Goal: Task Accomplishment & Management: Manage account settings

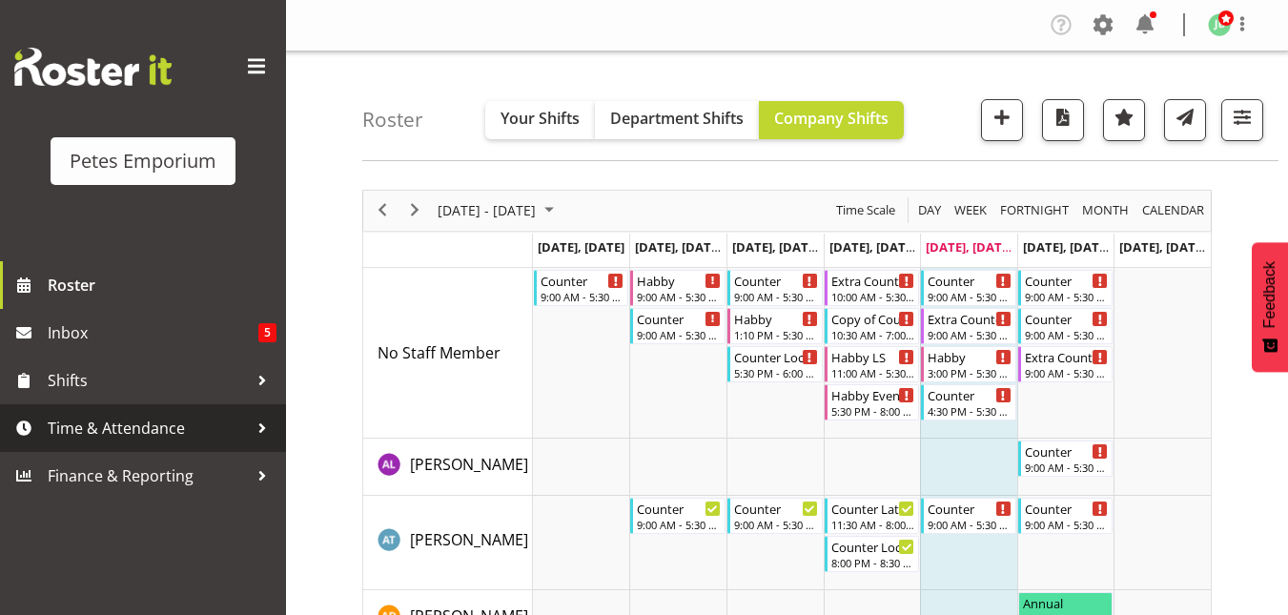
click at [81, 432] on span "Time & Attendance" at bounding box center [148, 428] width 200 height 29
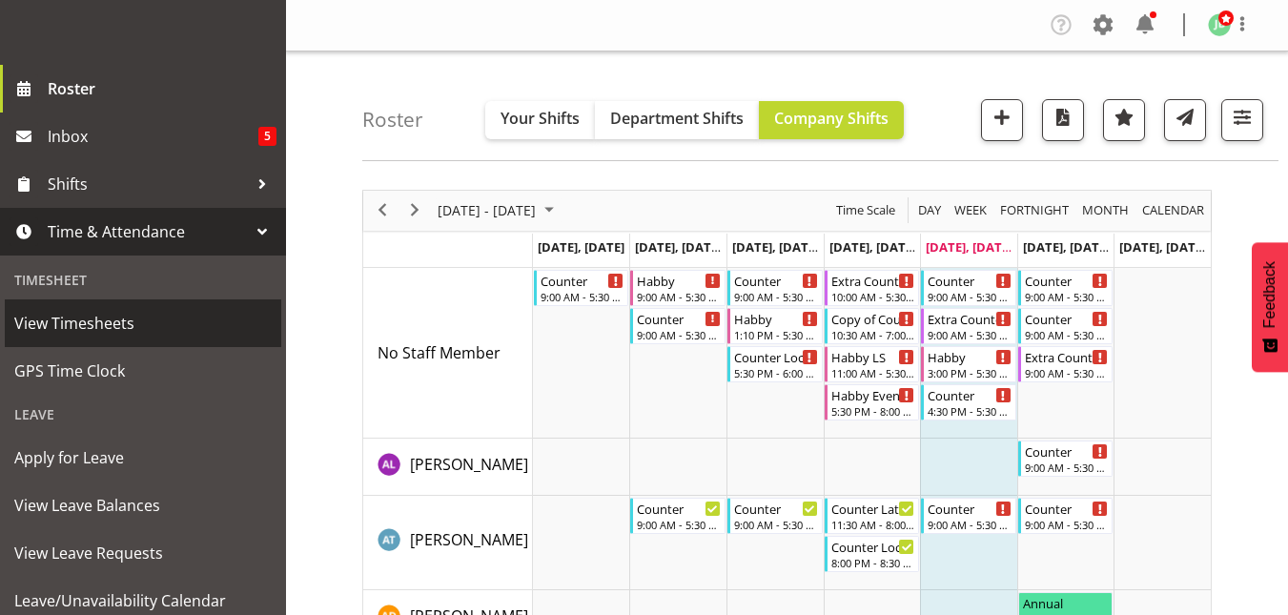
scroll to position [201, 0]
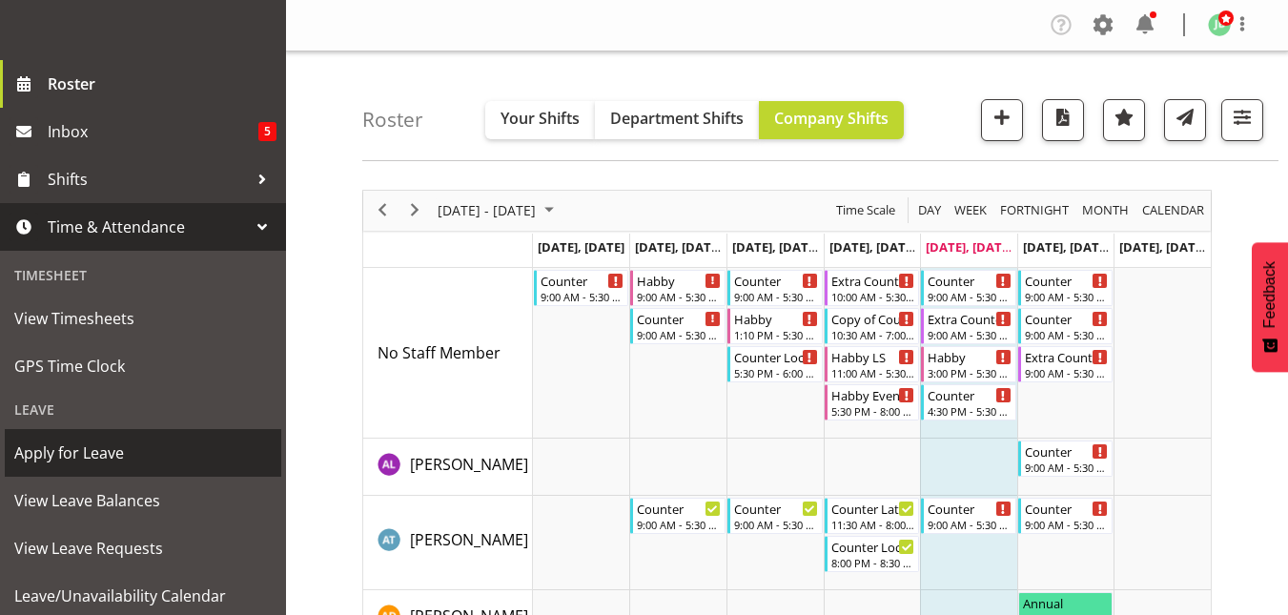
click at [77, 452] on span "Apply for Leave" at bounding box center [142, 453] width 257 height 29
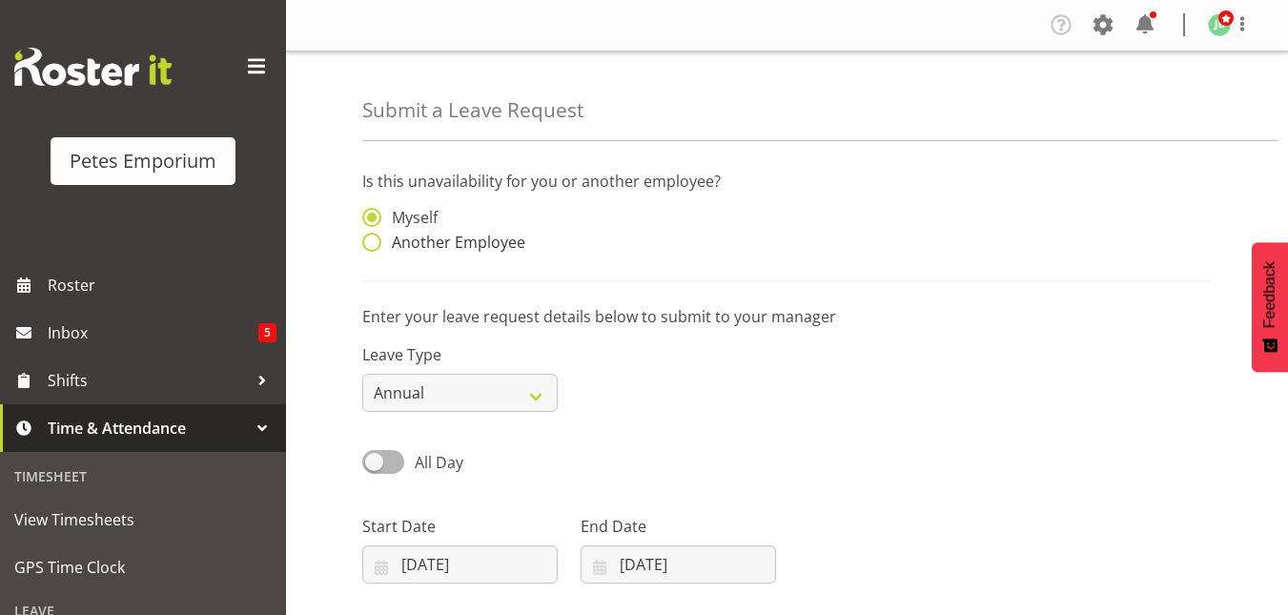
click at [372, 246] on span at bounding box center [371, 242] width 19 height 19
click at [372, 246] on input "Another Employee" at bounding box center [368, 242] width 12 height 12
radio input "true"
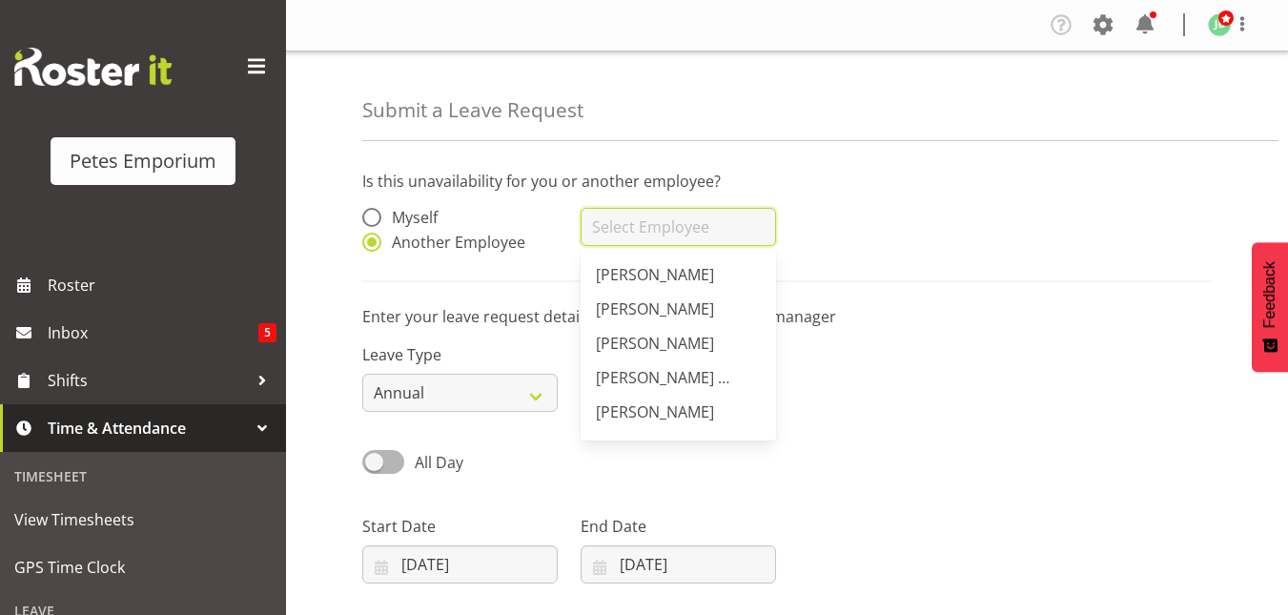
click at [598, 221] on input "text" at bounding box center [678, 227] width 195 height 38
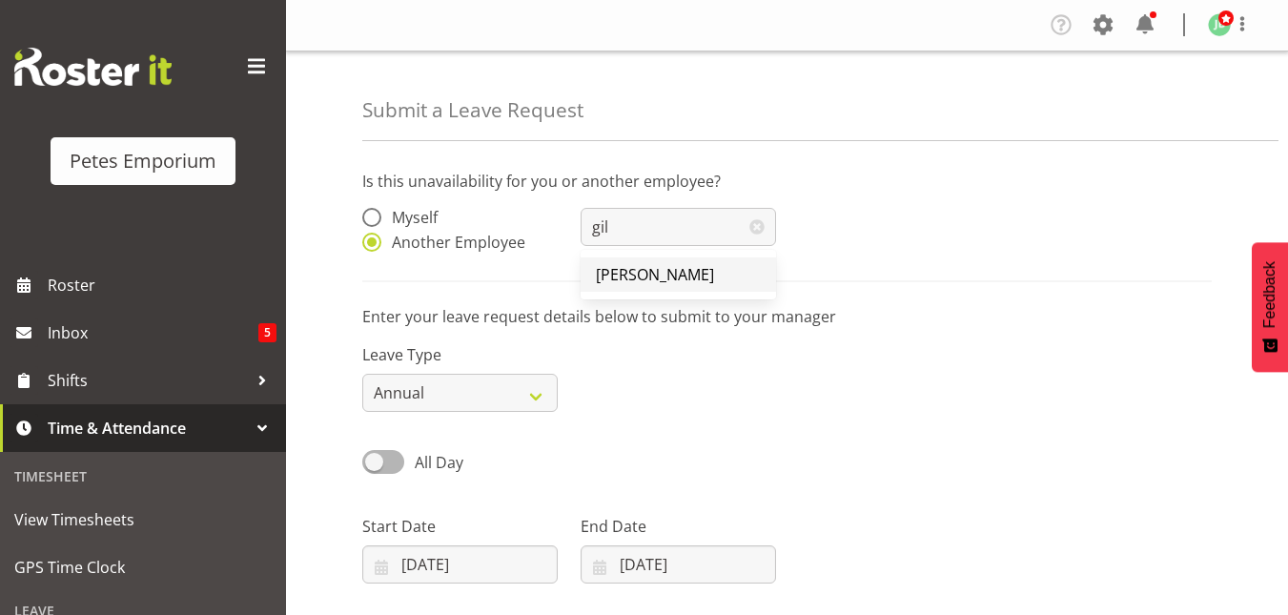
click at [623, 276] on span "[PERSON_NAME]" at bounding box center [655, 274] width 118 height 21
type input "[PERSON_NAME]"
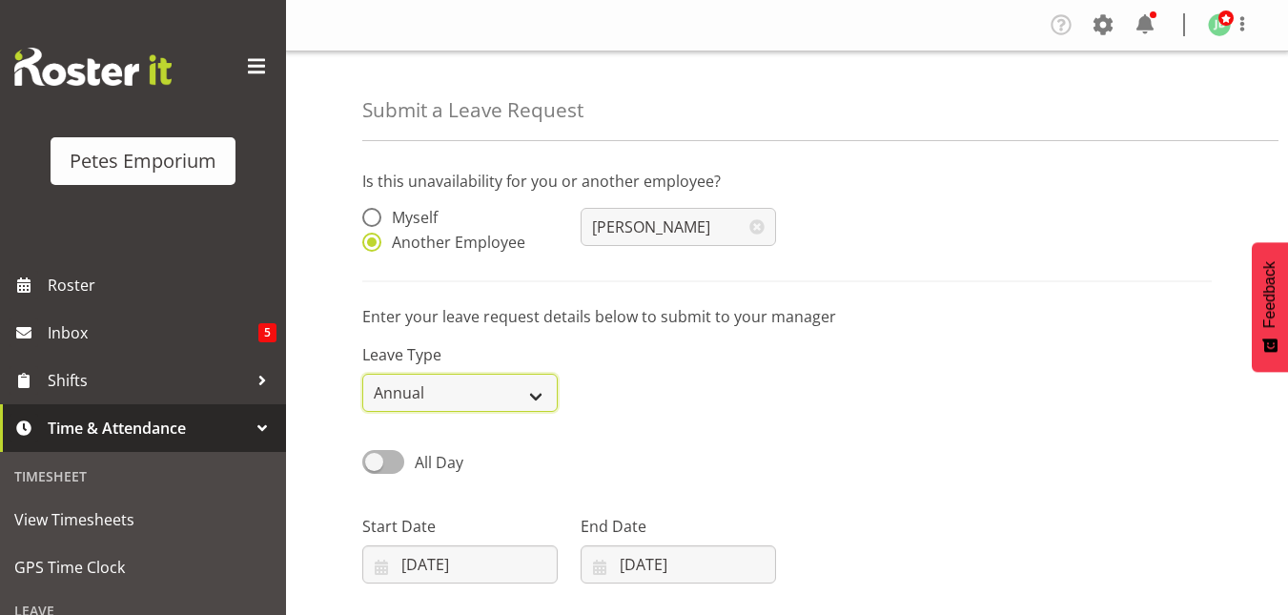
click at [532, 394] on select "Annual Sick Leave Without Pay Bereavement Domestic Violence Parental Jury Servi…" at bounding box center [459, 393] width 195 height 38
select select "Sick"
click at [362, 374] on select "Annual Sick Leave Without Pay Bereavement Domestic Violence Parental Jury Servi…" at bounding box center [459, 393] width 195 height 38
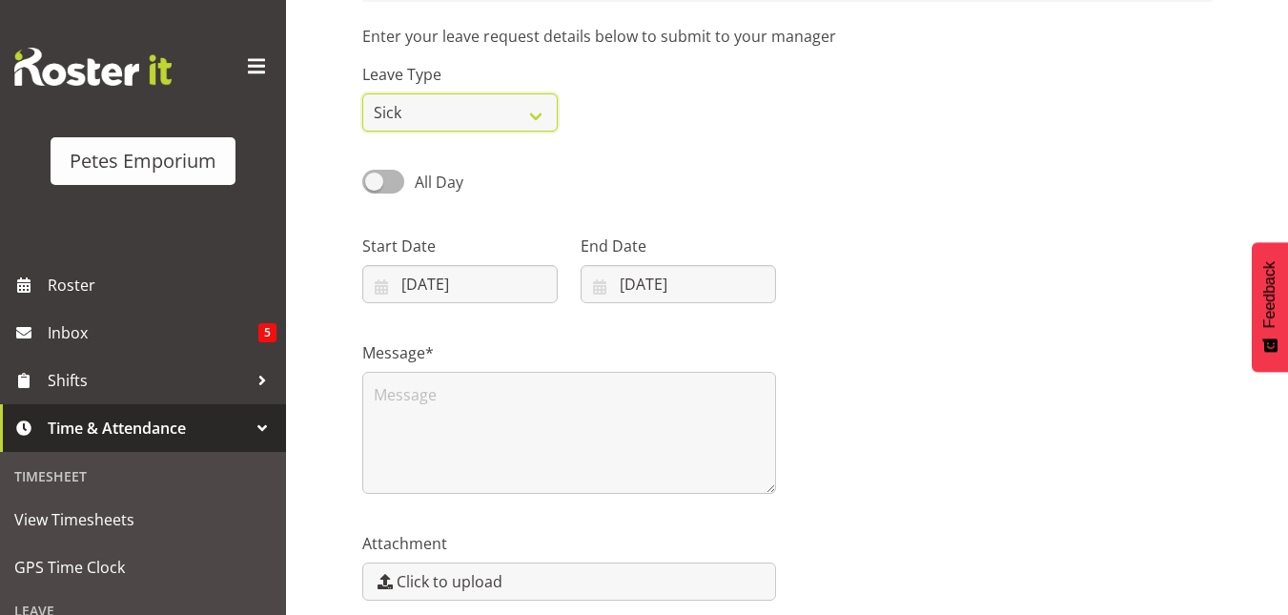
scroll to position [283, 0]
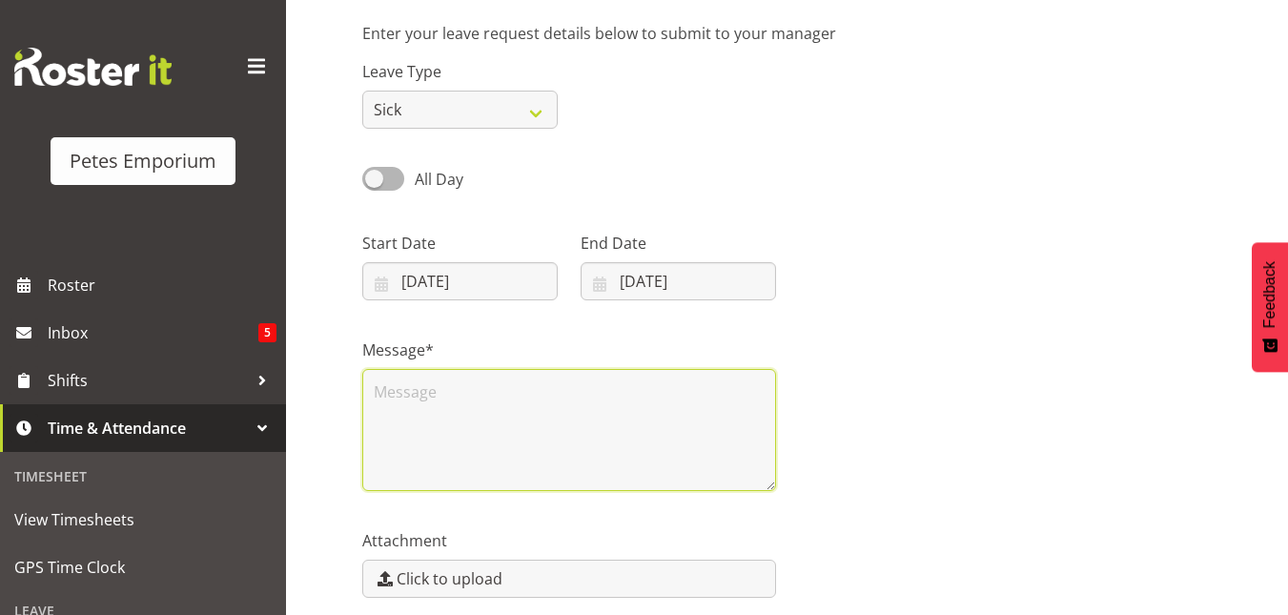
click at [417, 396] on textarea at bounding box center [569, 430] width 414 height 122
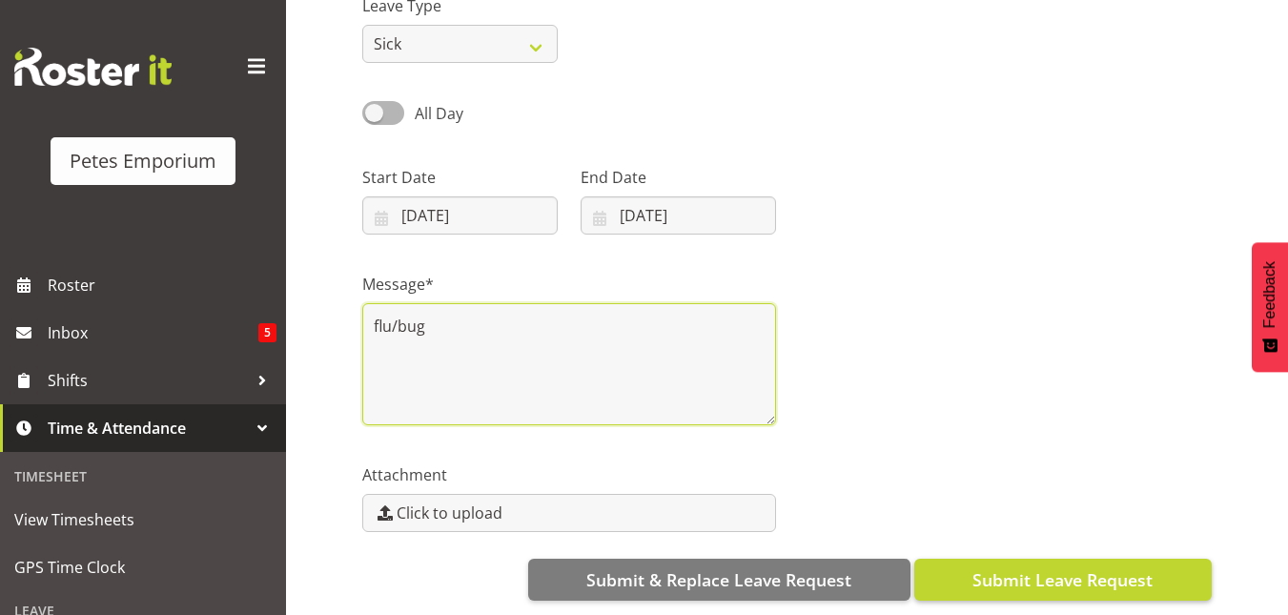
type textarea "flu/bug"
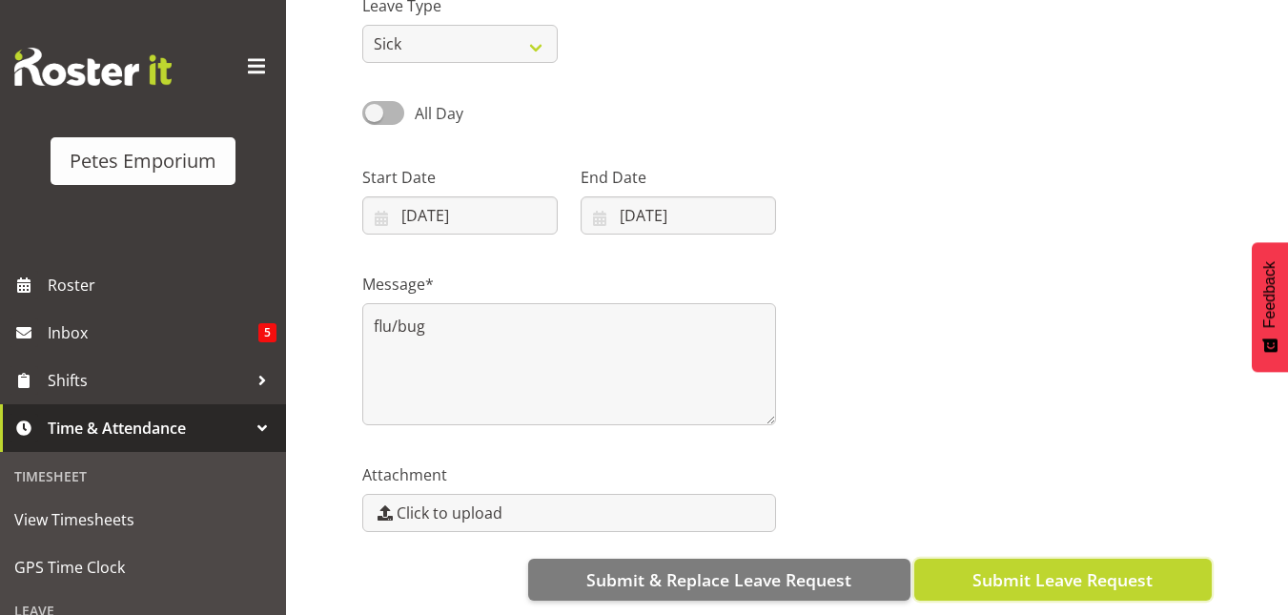
click at [1017, 567] on span "Submit Leave Request" at bounding box center [1063, 579] width 180 height 25
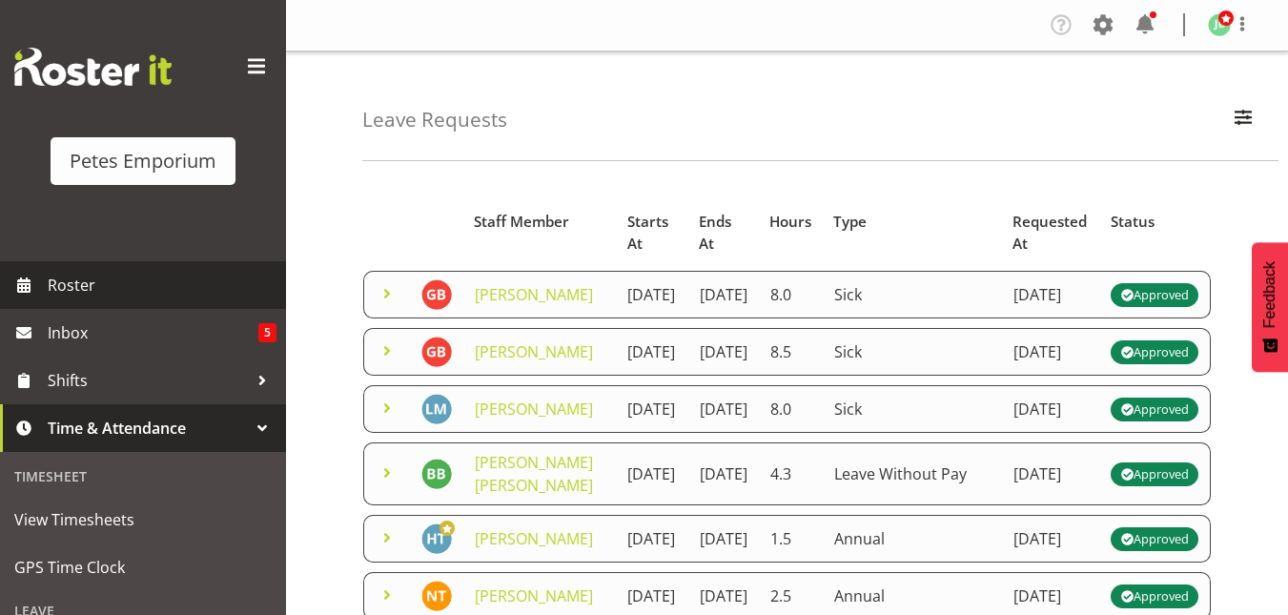
click at [119, 276] on span "Roster" at bounding box center [162, 285] width 229 height 29
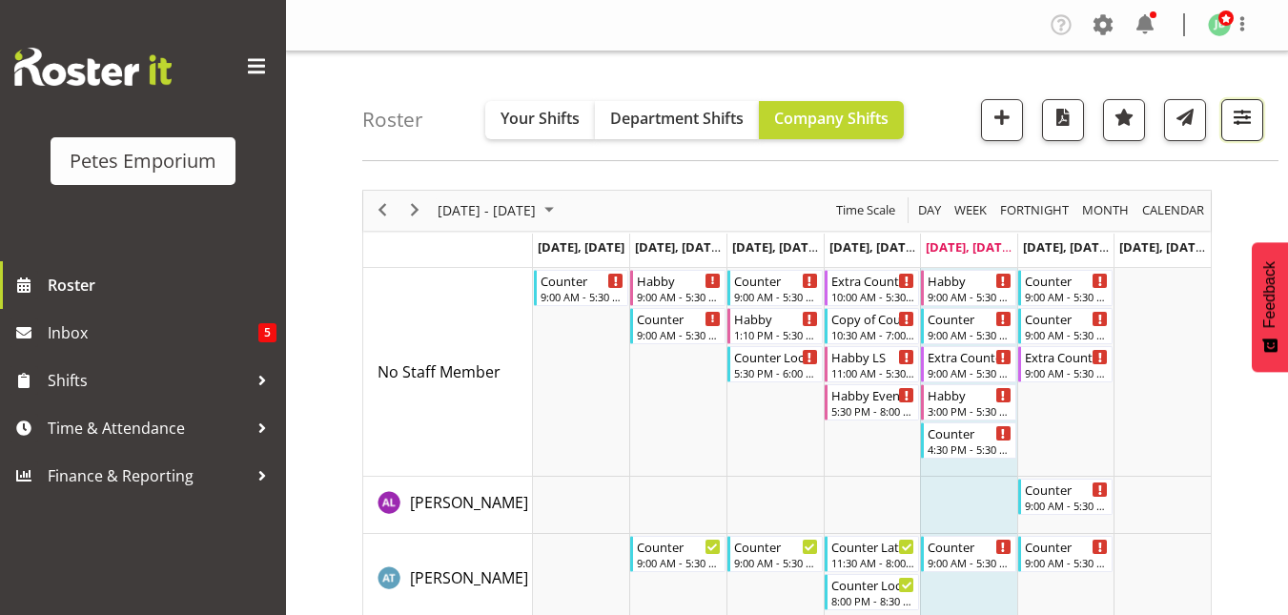
click at [1248, 112] on span "button" at bounding box center [1242, 117] width 25 height 25
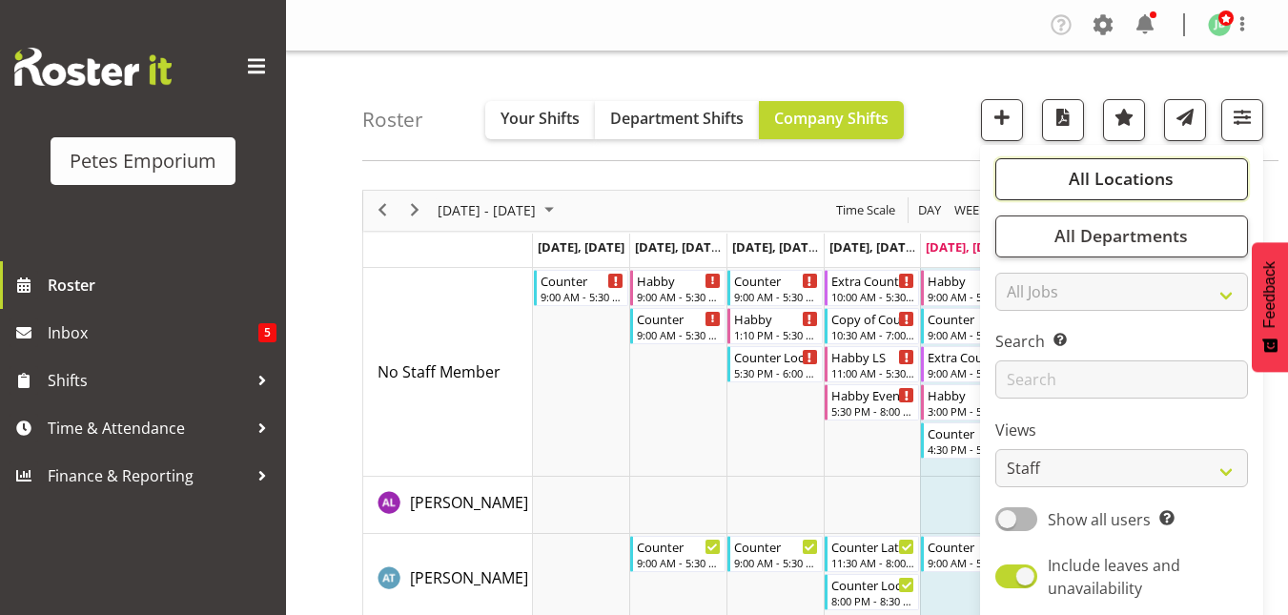
click at [1095, 188] on span "All Locations" at bounding box center [1121, 178] width 105 height 23
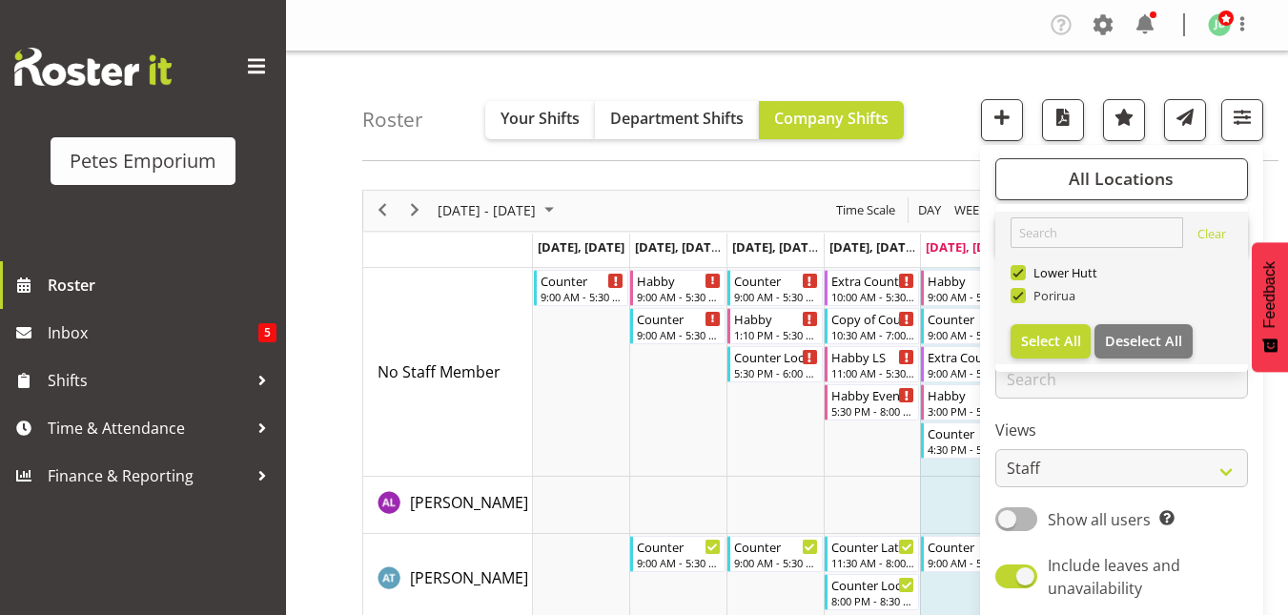
click at [1022, 293] on span at bounding box center [1018, 295] width 15 height 15
click at [1022, 293] on input "Porirua" at bounding box center [1017, 295] width 12 height 12
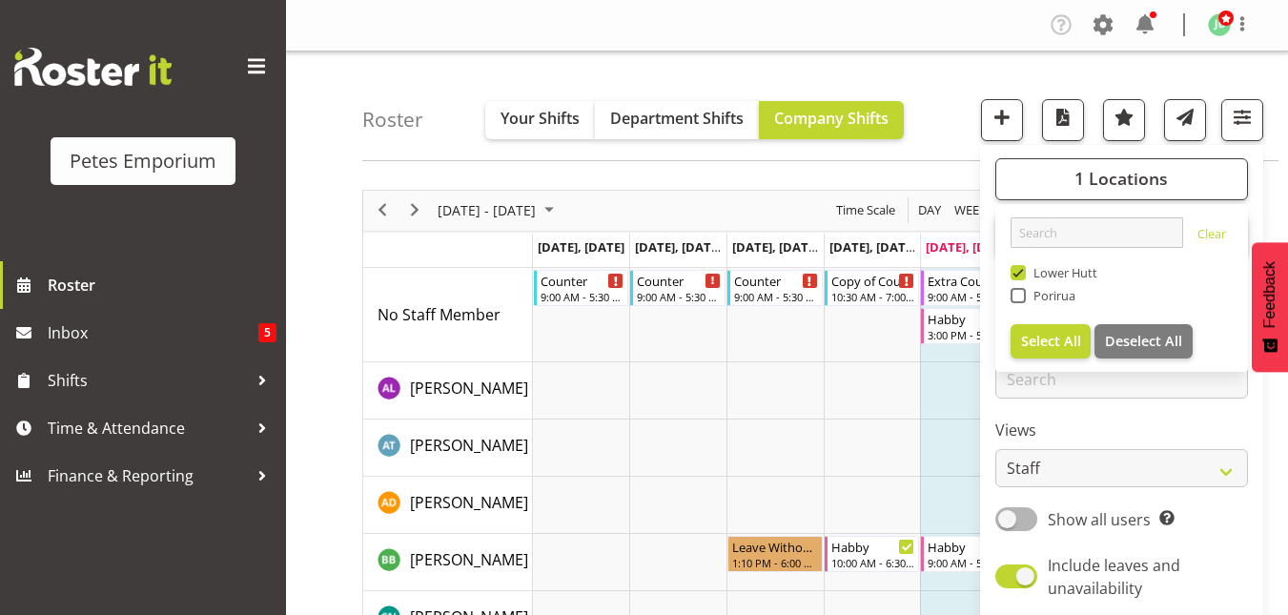
click at [933, 113] on div "Roster Your Shifts Department Shifts Company Shifts 1 Locations Clear Lower Hut…" at bounding box center [820, 106] width 916 height 110
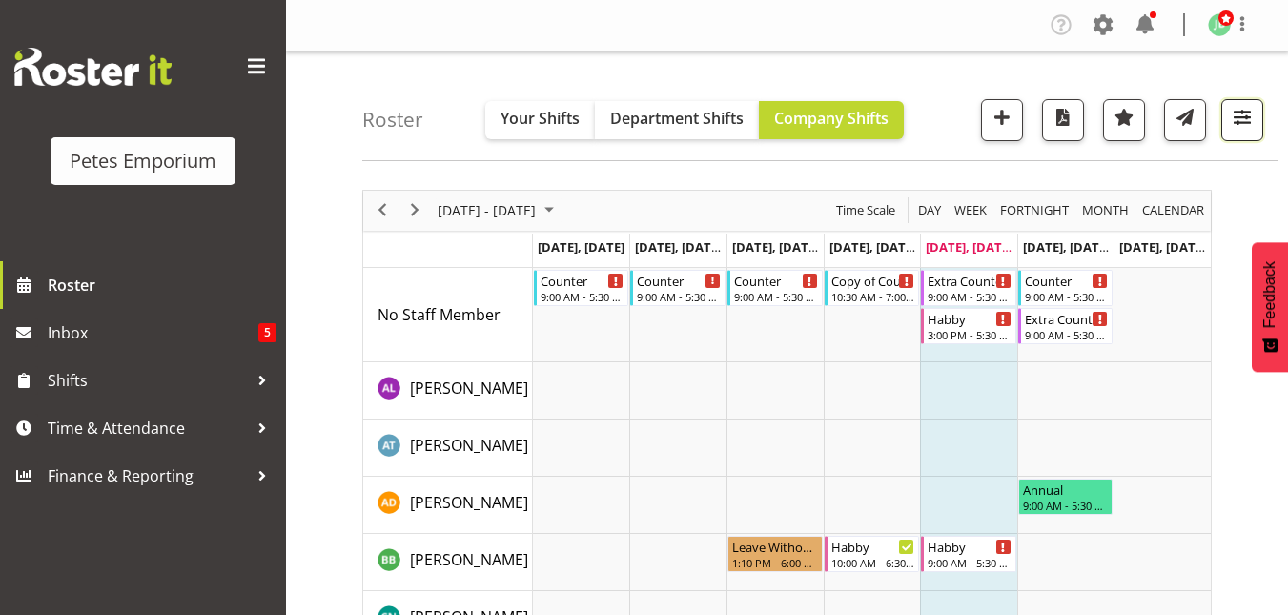
click at [1253, 121] on span "button" at bounding box center [1242, 117] width 25 height 25
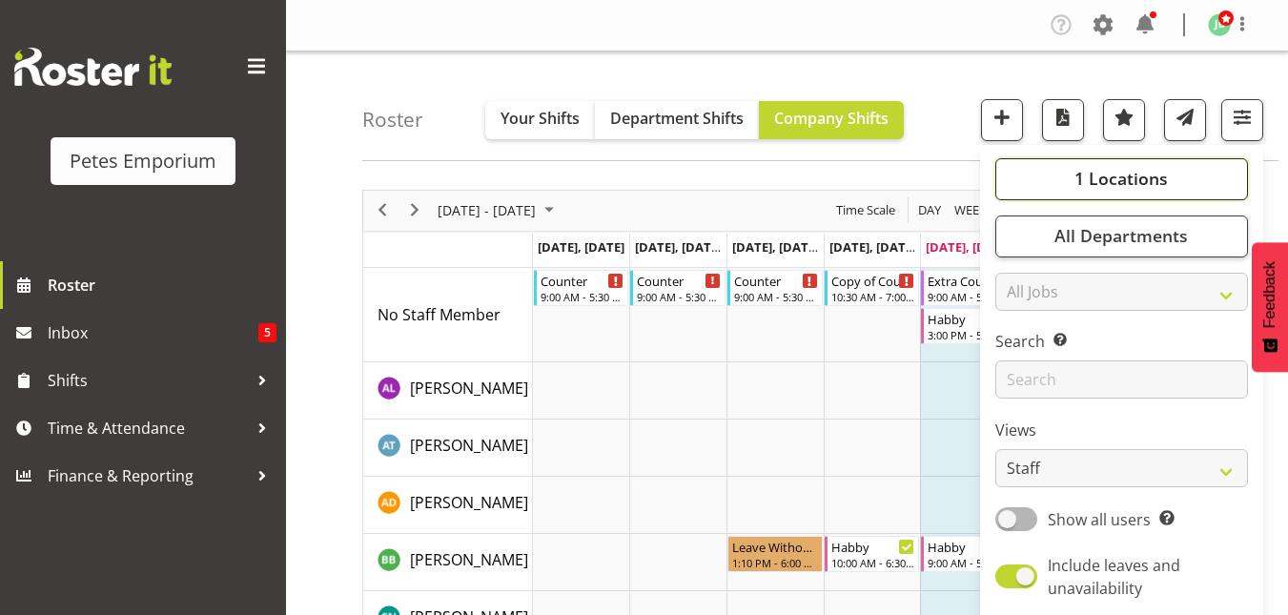
click at [1125, 185] on span "1 Locations" at bounding box center [1121, 178] width 93 height 23
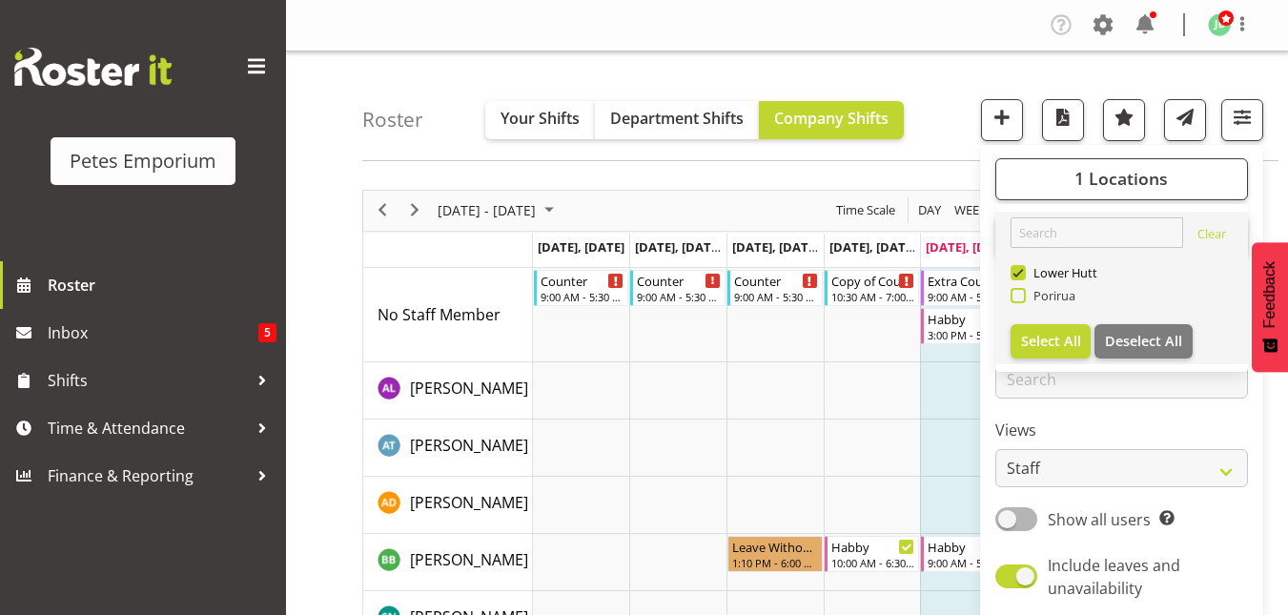
click at [1024, 296] on span at bounding box center [1018, 295] width 15 height 15
click at [1023, 296] on input "Porirua" at bounding box center [1017, 295] width 12 height 12
checkbox input "true"
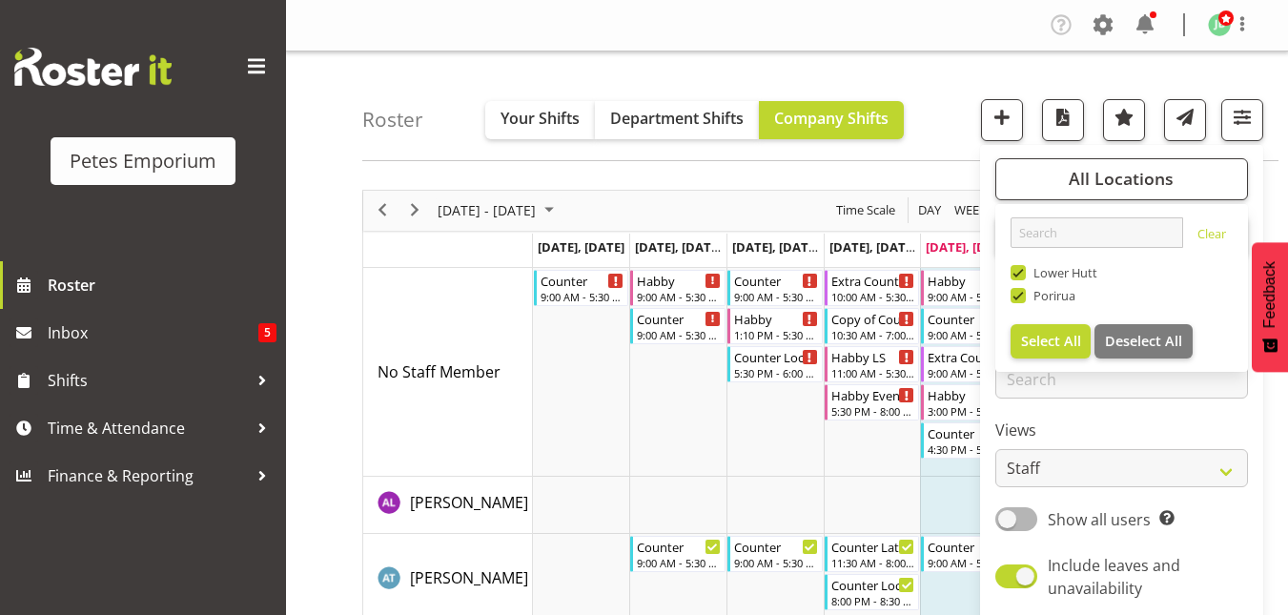
click at [1026, 269] on span at bounding box center [1018, 272] width 15 height 15
click at [1023, 269] on input "Lower Hutt" at bounding box center [1017, 272] width 12 height 12
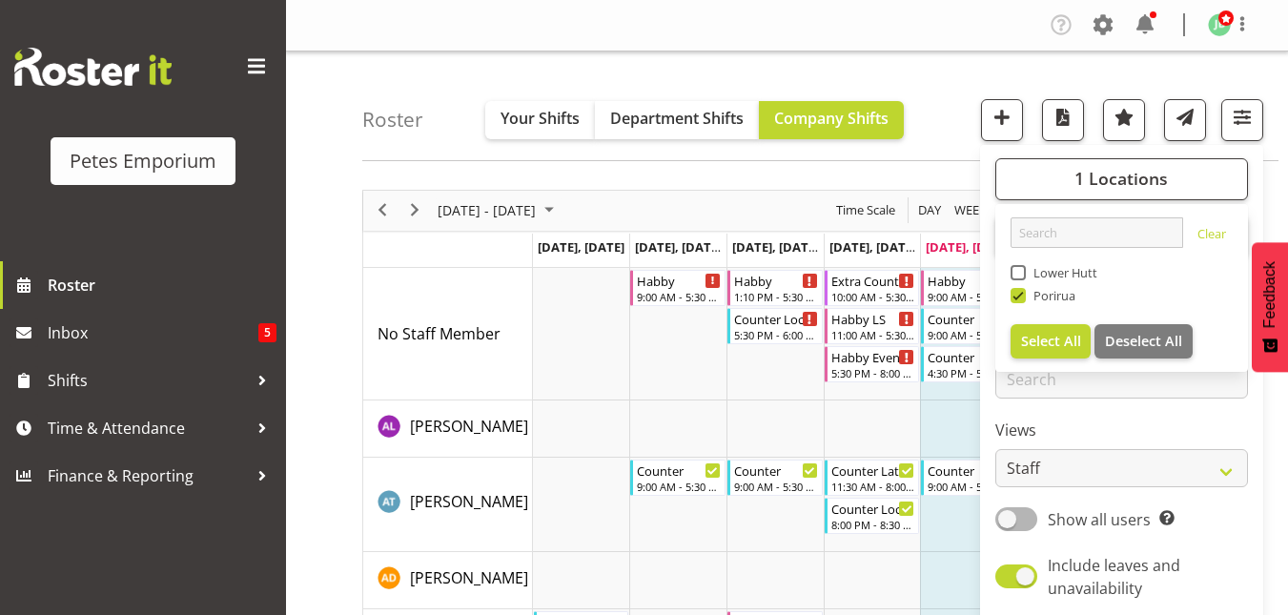
click at [943, 52] on div "Roster Your Shifts Department Shifts Company Shifts 1 Locations Clear Lower Hut…" at bounding box center [820, 106] width 916 height 110
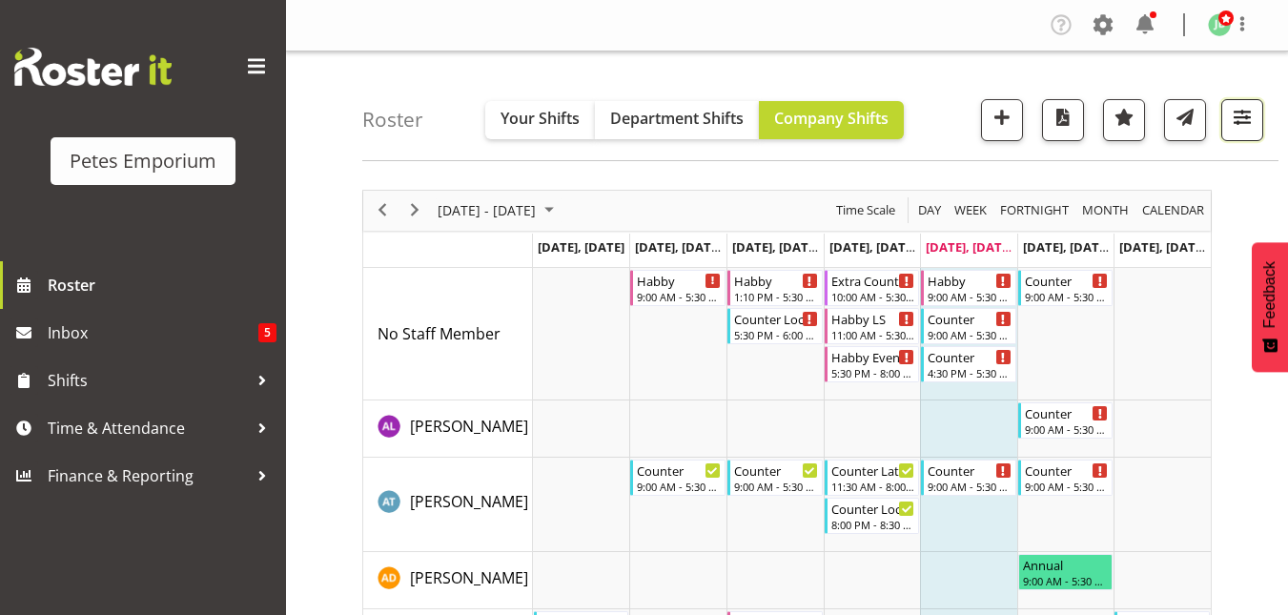
click at [1248, 118] on span "button" at bounding box center [1242, 117] width 25 height 25
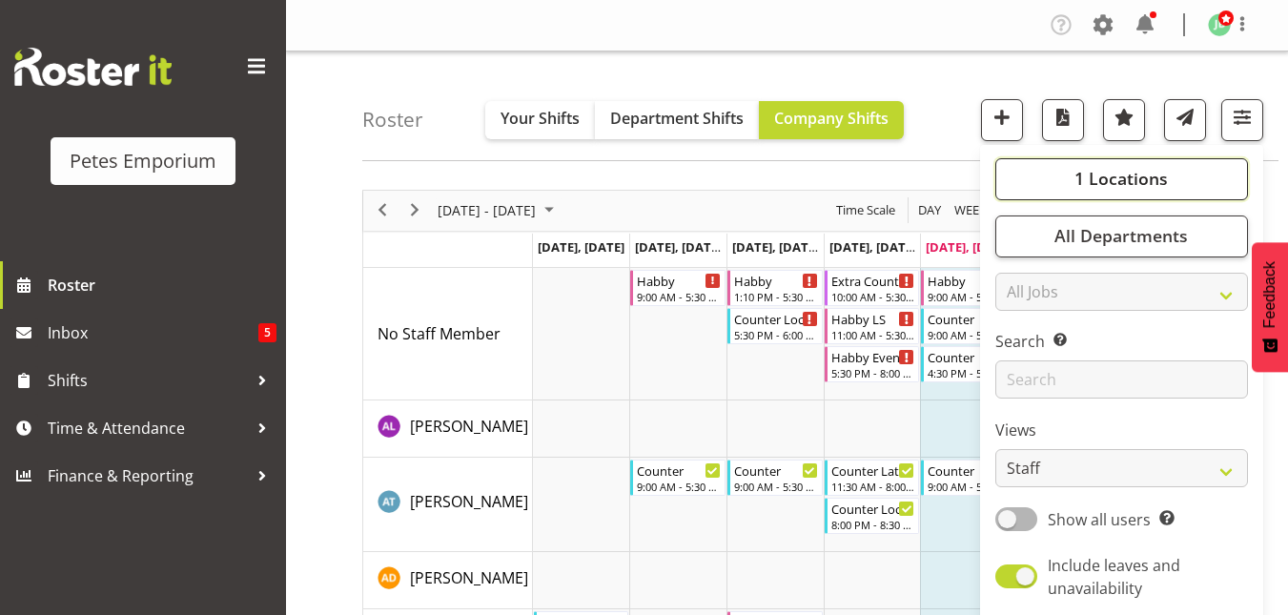
click at [1177, 191] on button "1 Locations" at bounding box center [1121, 179] width 253 height 42
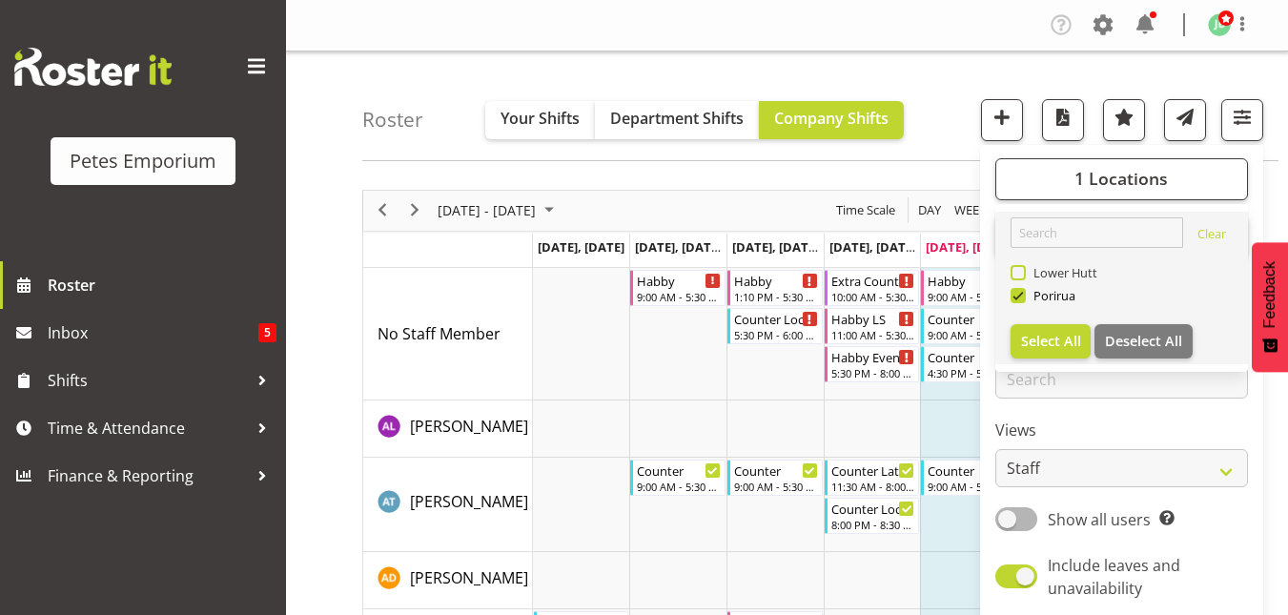
click at [1020, 272] on span at bounding box center [1018, 272] width 15 height 15
click at [1020, 272] on input "Lower Hutt" at bounding box center [1017, 272] width 12 height 12
checkbox input "true"
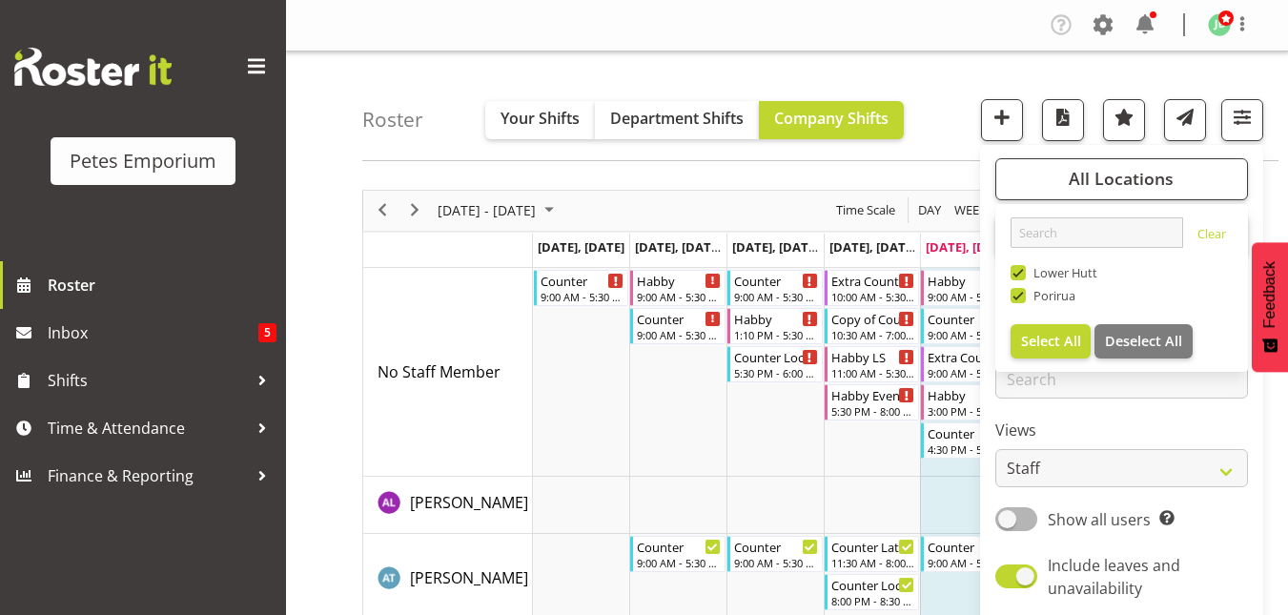
click at [953, 152] on div "Roster Your Shifts Department Shifts Company Shifts All Locations Clear Lower H…" at bounding box center [820, 106] width 916 height 110
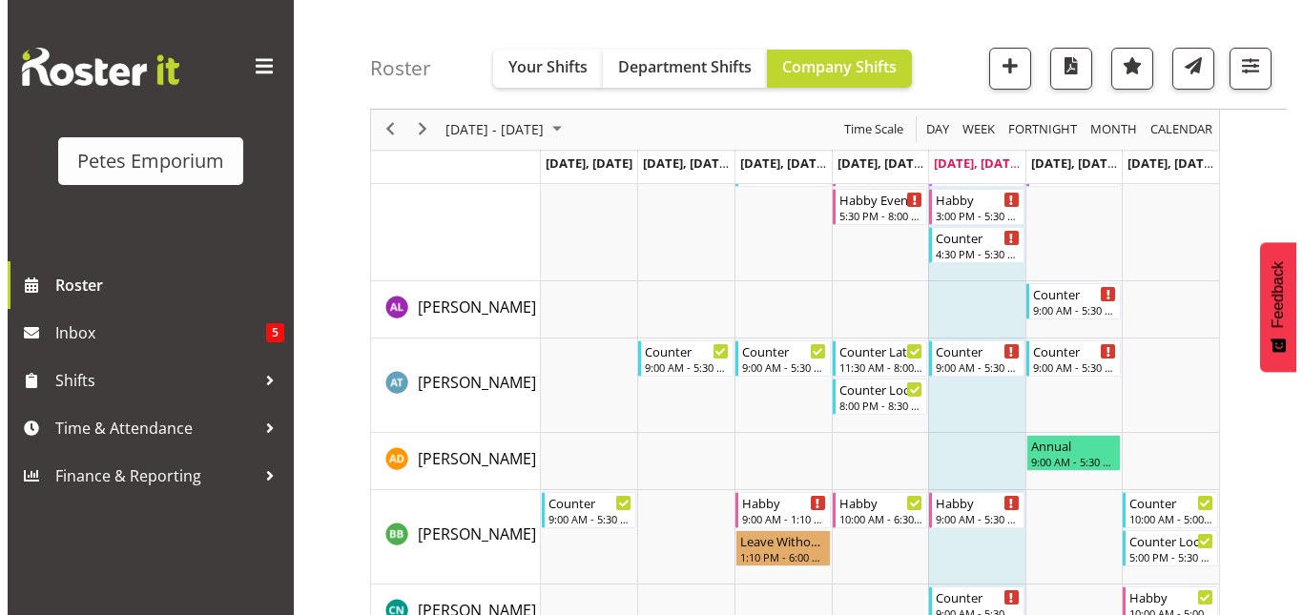
scroll to position [196, 0]
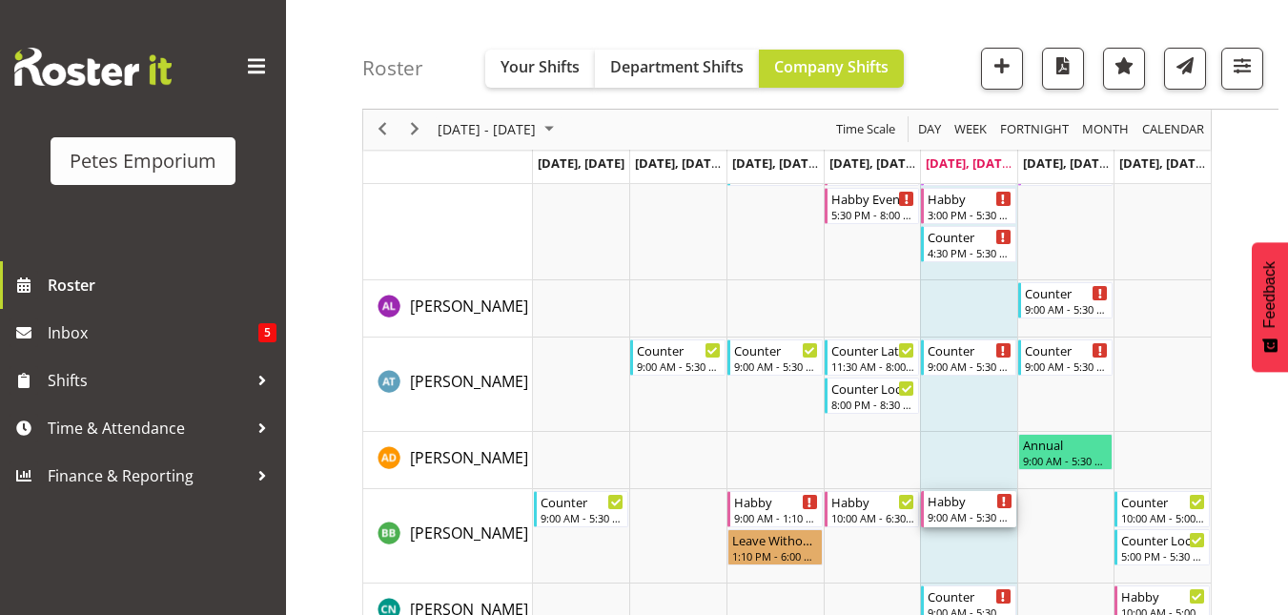
click at [961, 509] on div "Habby" at bounding box center [970, 500] width 85 height 19
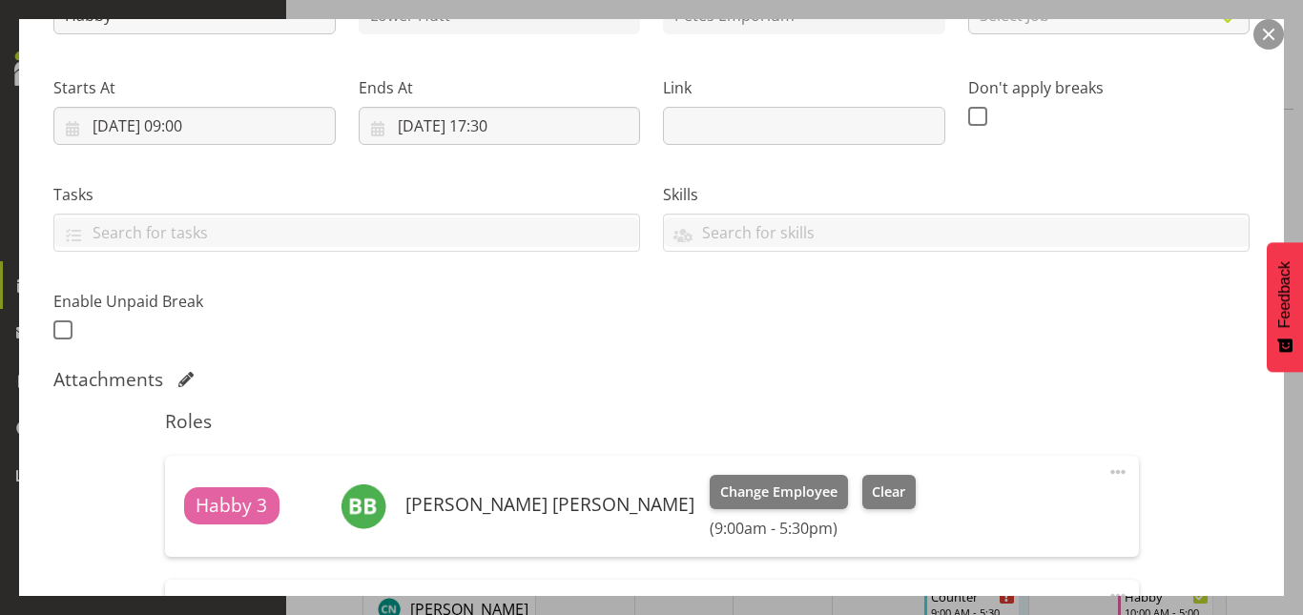
scroll to position [259, 0]
click at [872, 482] on span "Clear" at bounding box center [888, 490] width 33 height 21
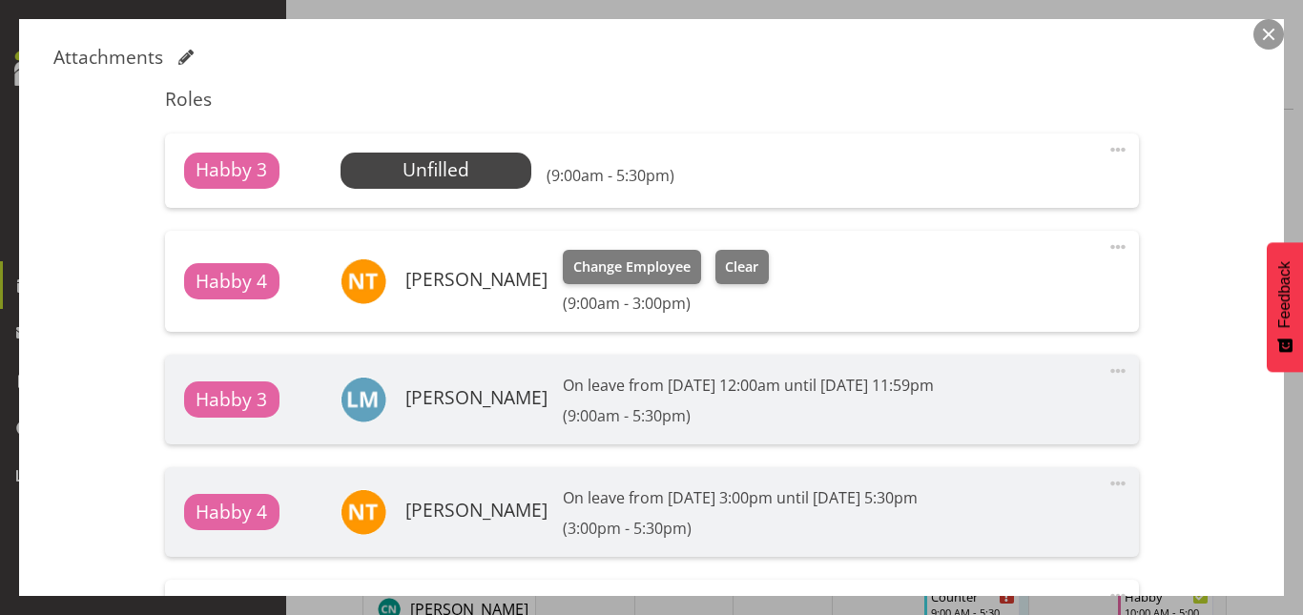
scroll to position [895, 0]
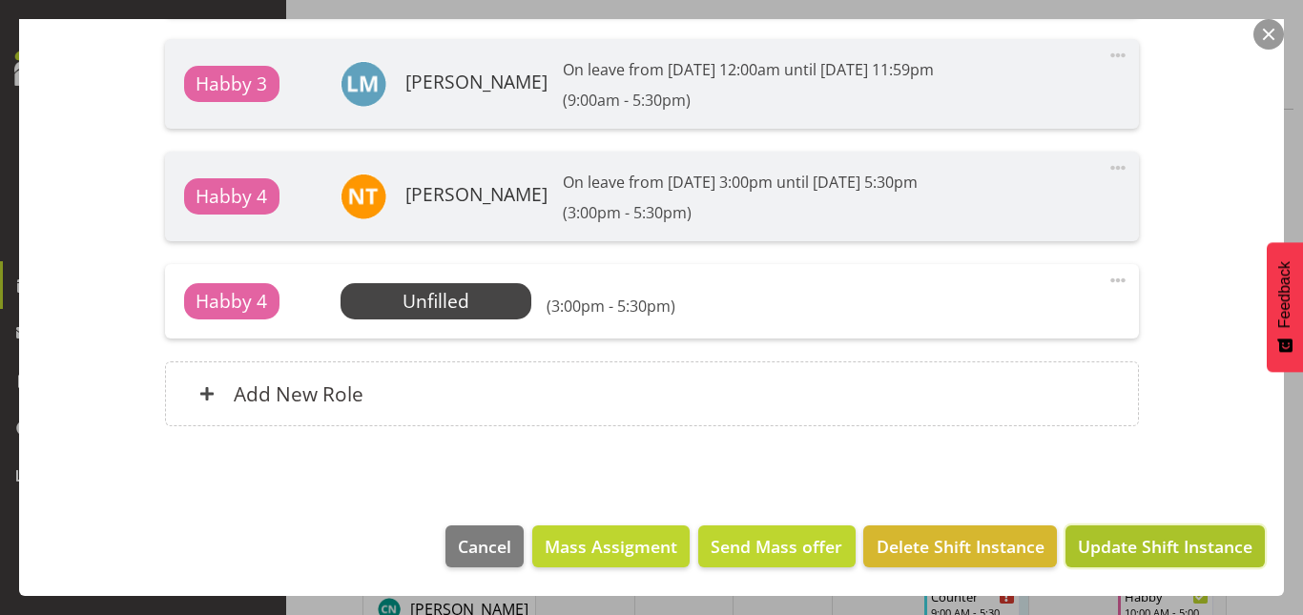
click at [1127, 533] on button "Update Shift Instance" at bounding box center [1164, 546] width 199 height 42
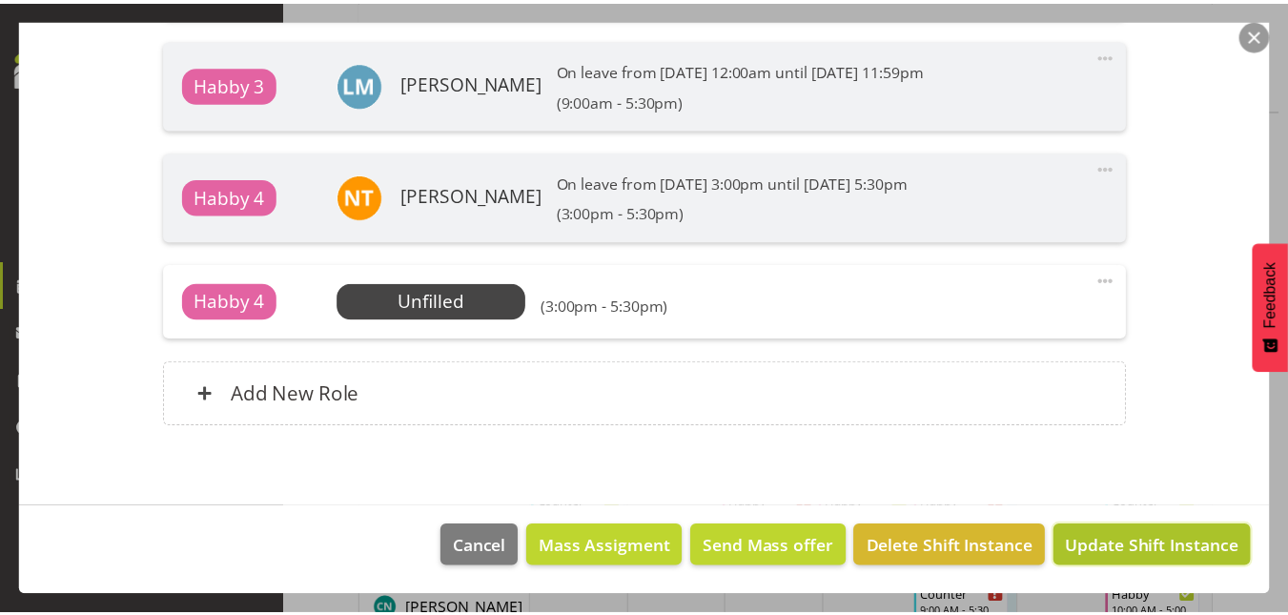
scroll to position [819, 0]
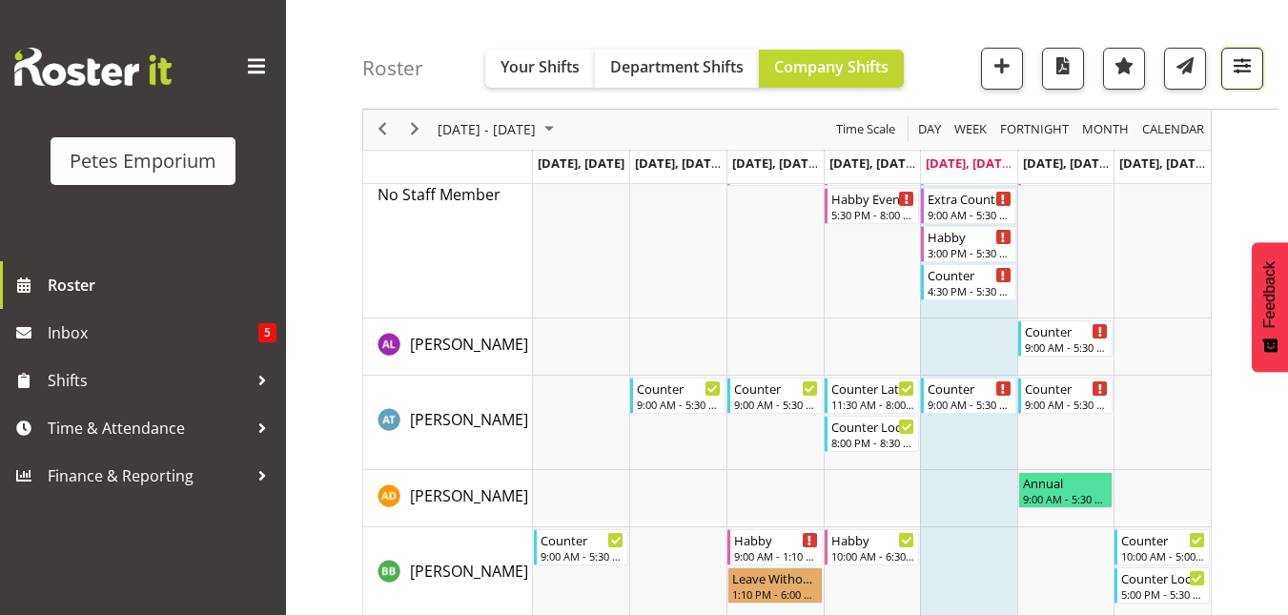
click at [1231, 61] on span "button" at bounding box center [1242, 65] width 25 height 25
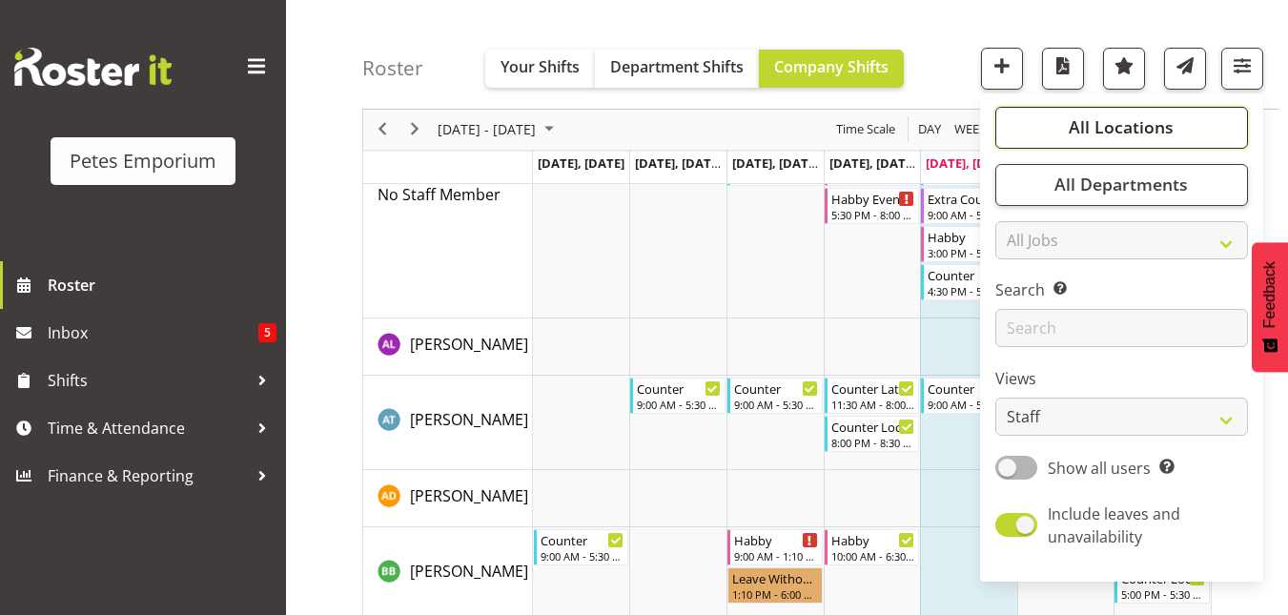
click at [1104, 136] on span "All Locations" at bounding box center [1121, 127] width 105 height 23
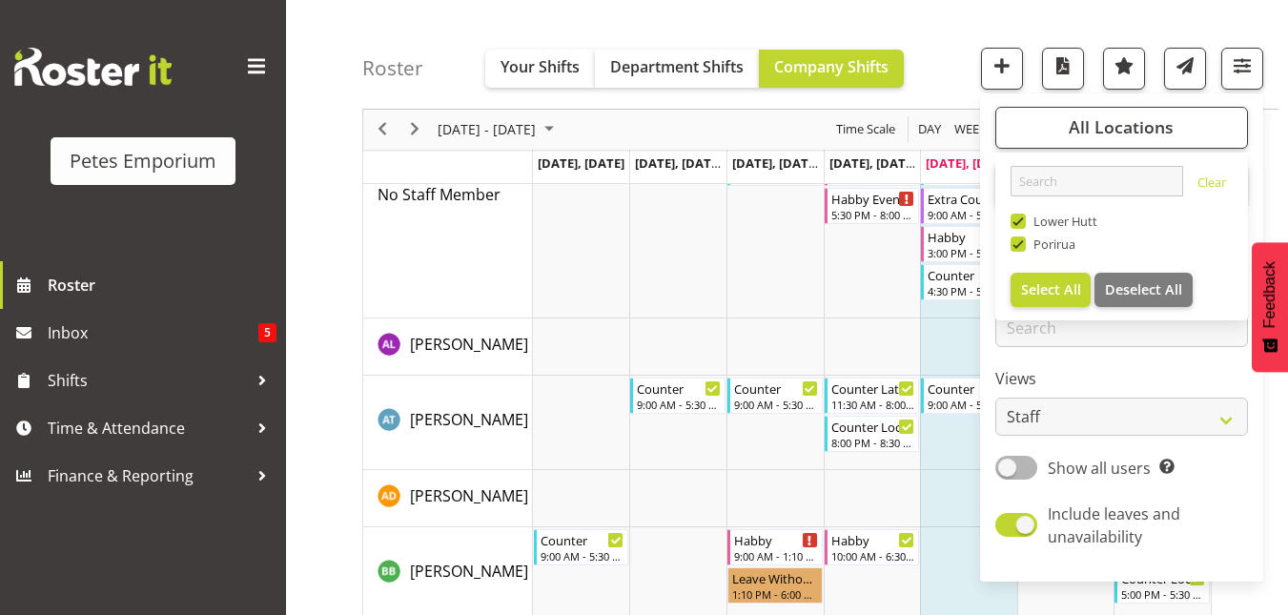
click at [929, 47] on div "Roster Your Shifts Department Shifts Company Shifts All Locations Clear Lower H…" at bounding box center [820, 55] width 916 height 110
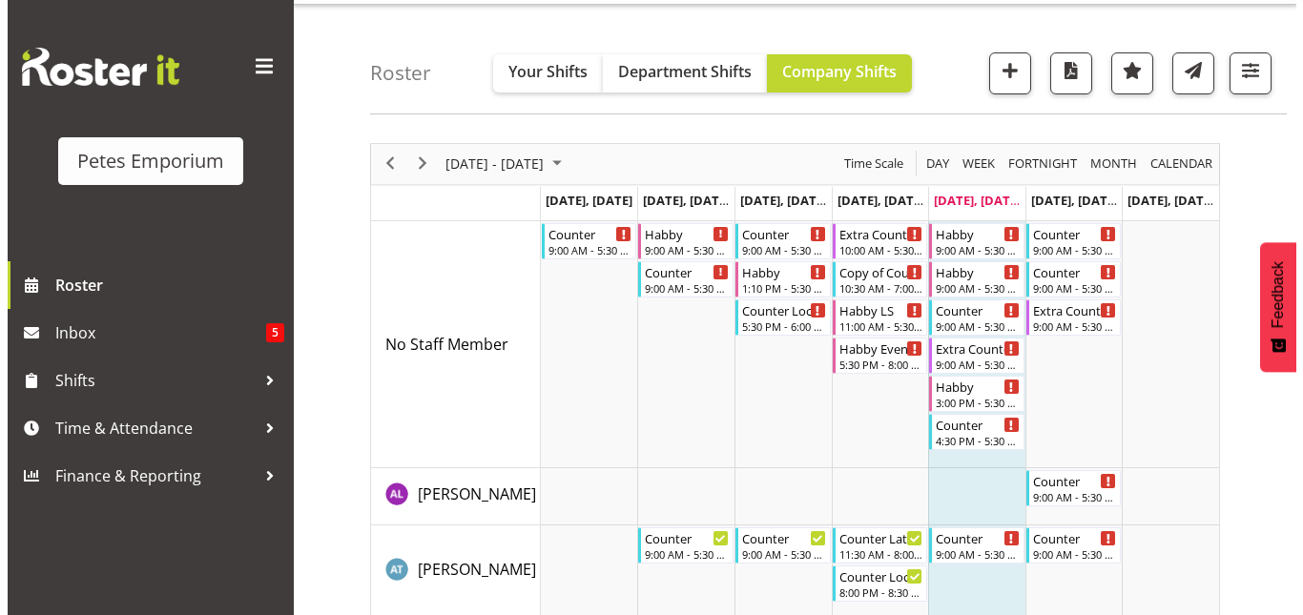
scroll to position [46, 0]
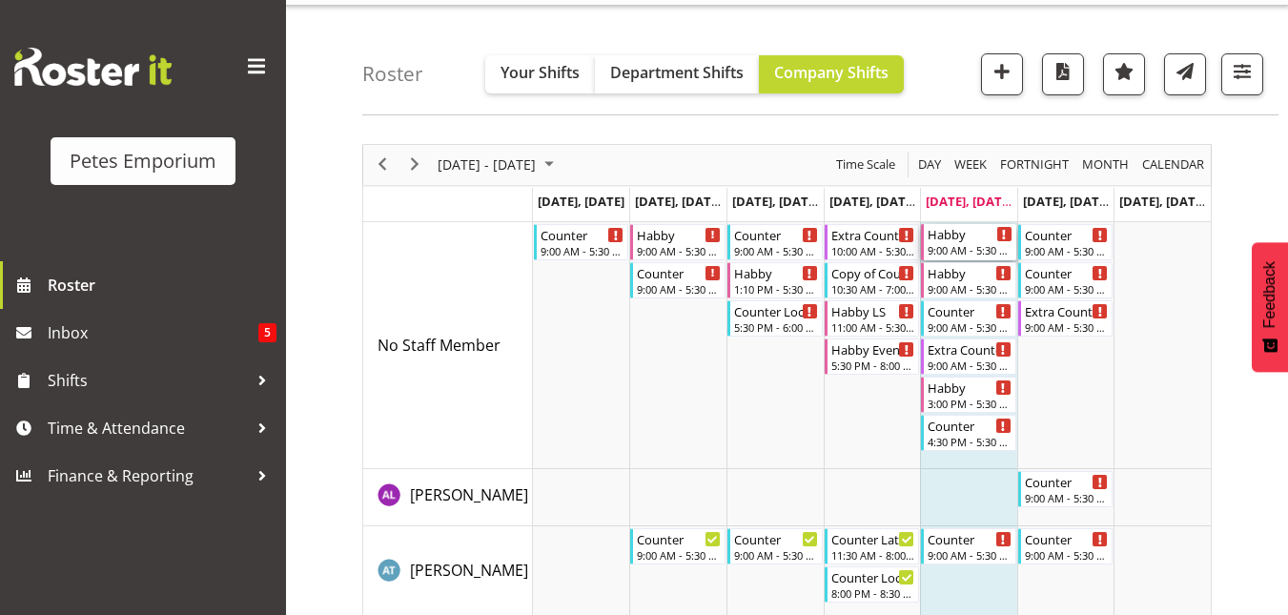
click at [954, 240] on div "Habby" at bounding box center [970, 233] width 85 height 19
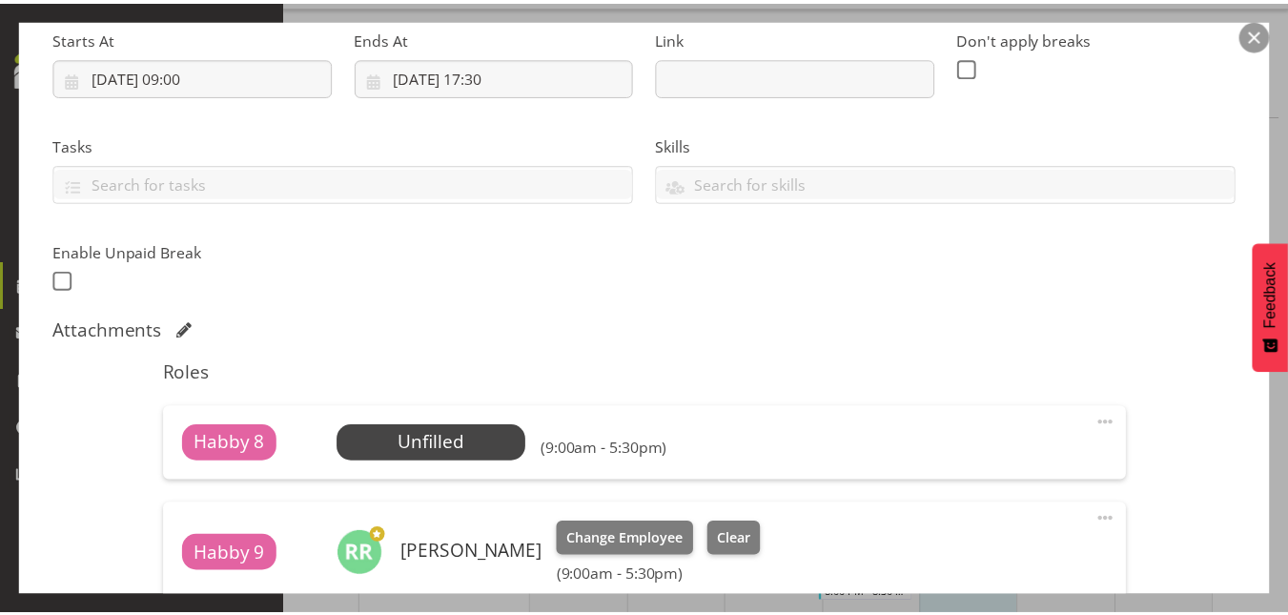
scroll to position [309, 0]
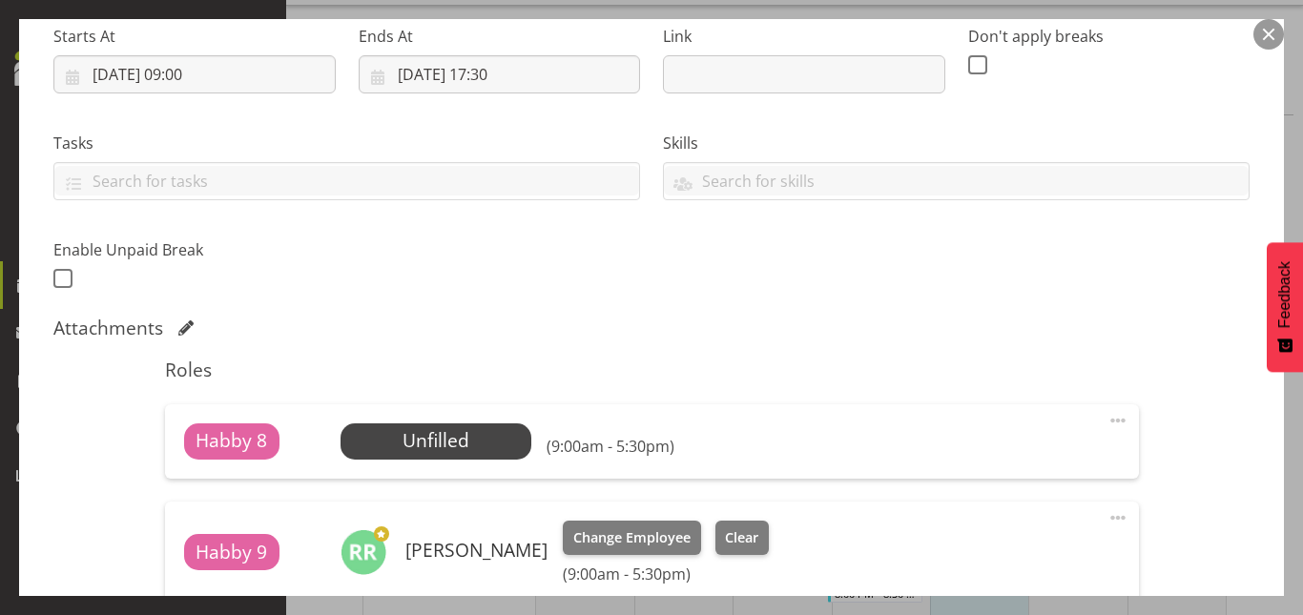
click at [1274, 36] on button "button" at bounding box center [1268, 34] width 31 height 31
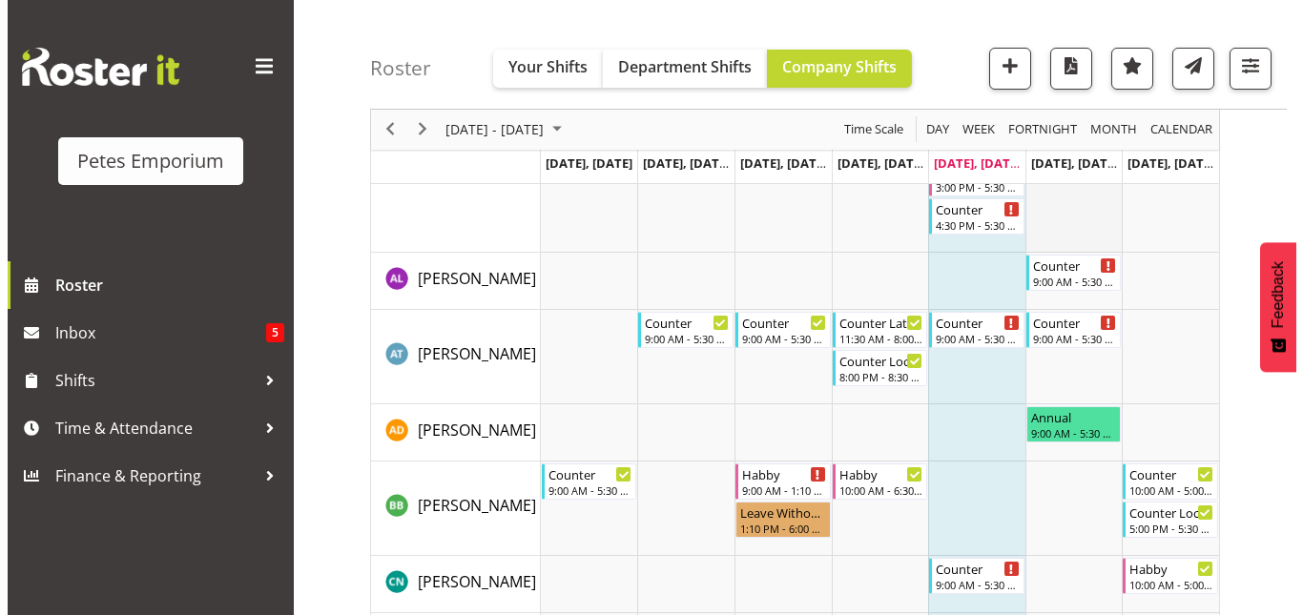
scroll to position [263, 0]
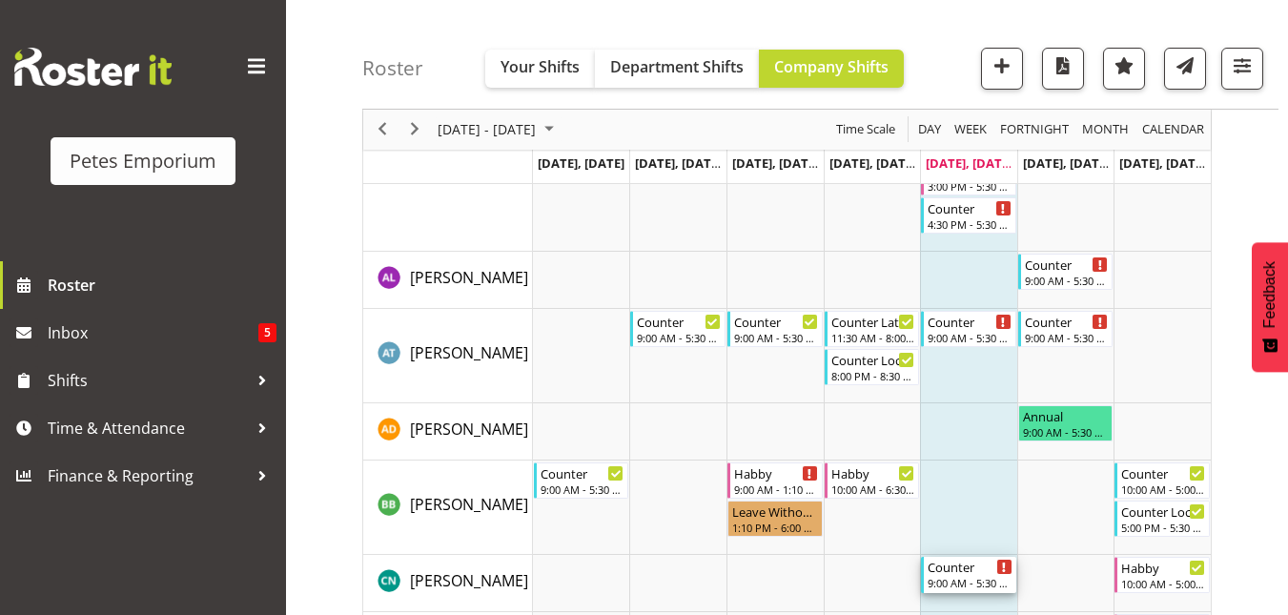
click at [967, 577] on div "9:00 AM - 5:30 PM" at bounding box center [970, 582] width 85 height 15
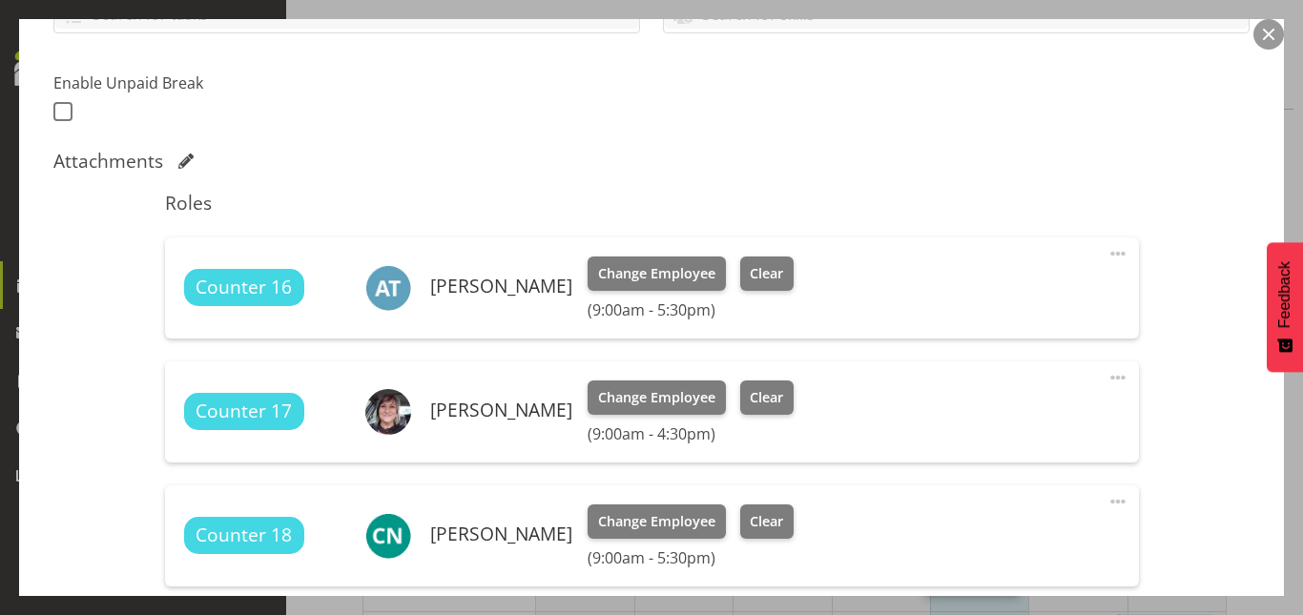
scroll to position [477, 0]
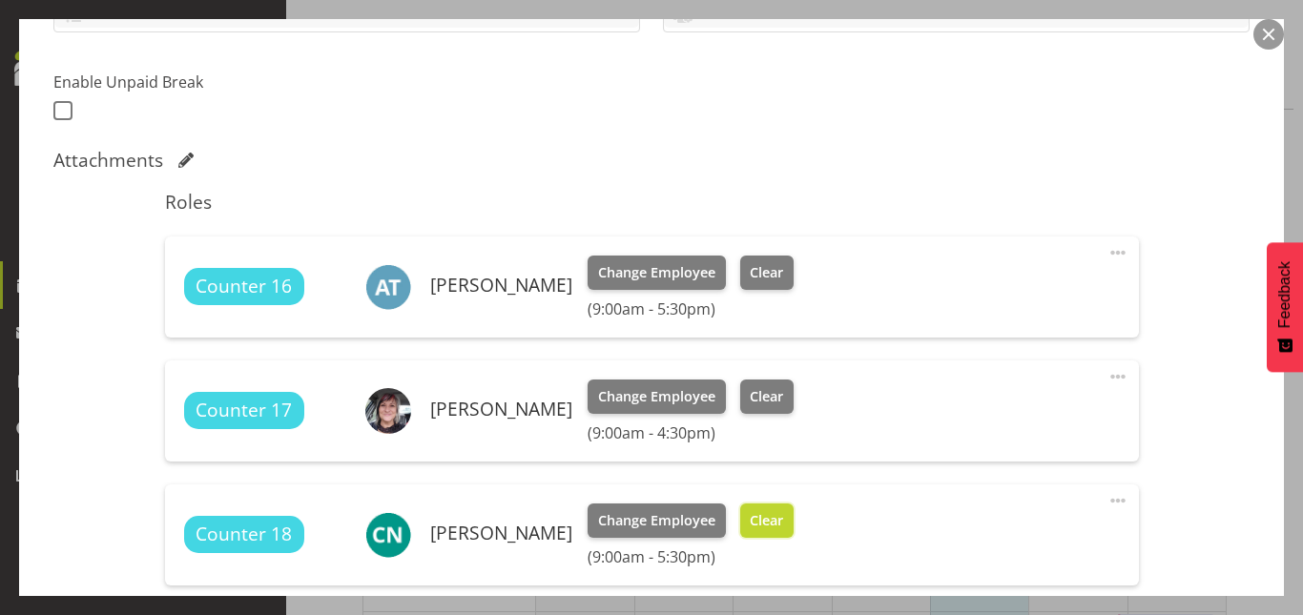
click at [755, 524] on span "Clear" at bounding box center [765, 520] width 33 height 21
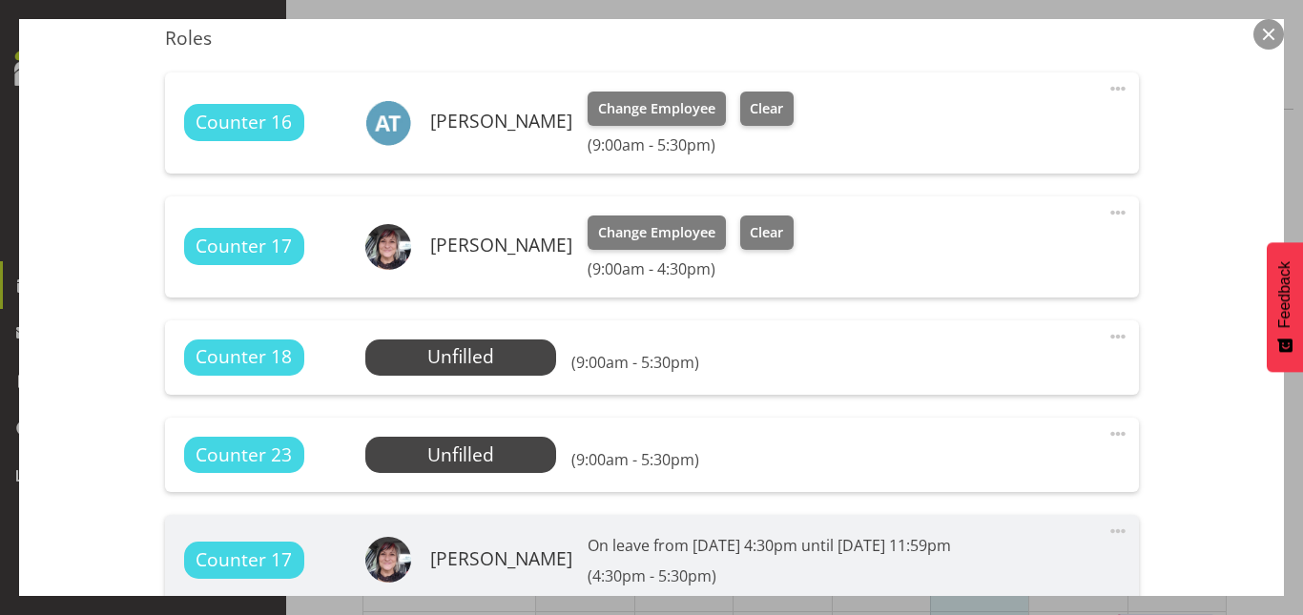
scroll to position [642, 0]
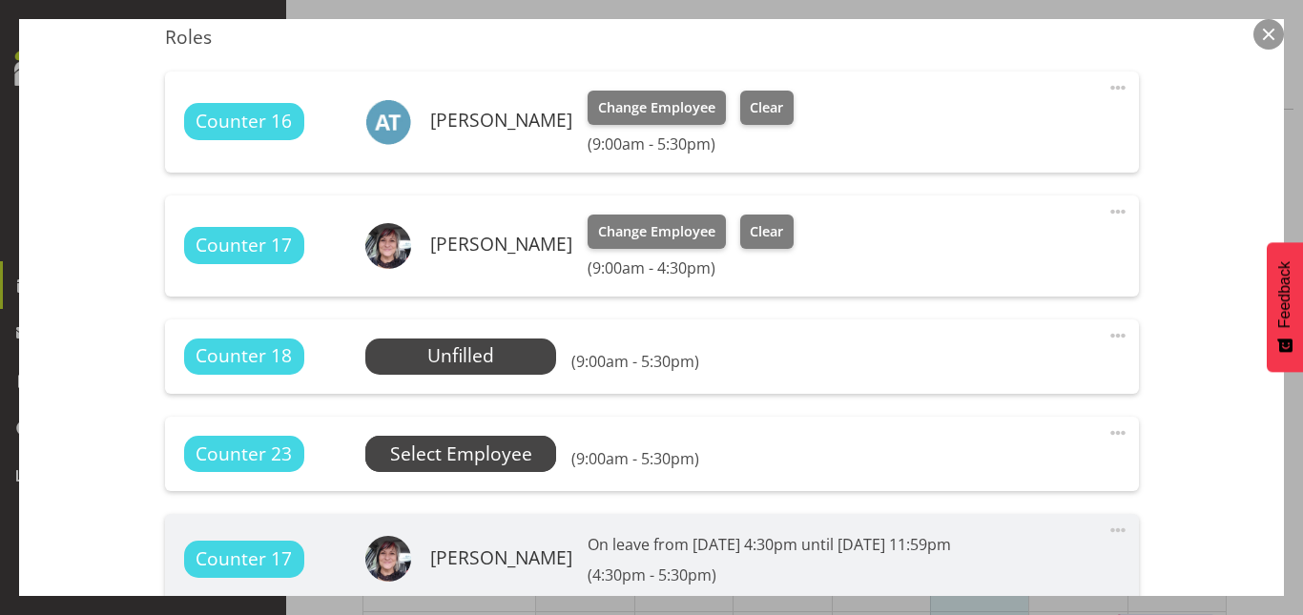
click at [0, 0] on span "Select Employee" at bounding box center [0, 0] width 0 height 0
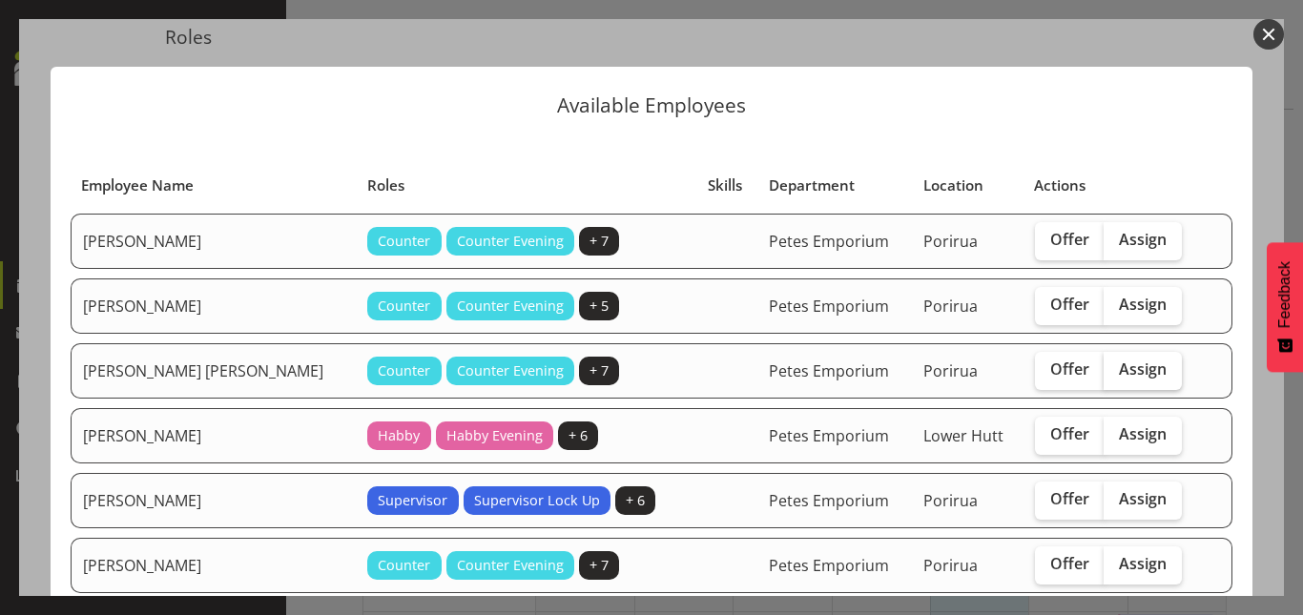
click at [1118, 368] on span "Assign" at bounding box center [1142, 368] width 48 height 19
click at [1103, 368] on input "Assign" at bounding box center [1109, 369] width 12 height 12
checkbox input "true"
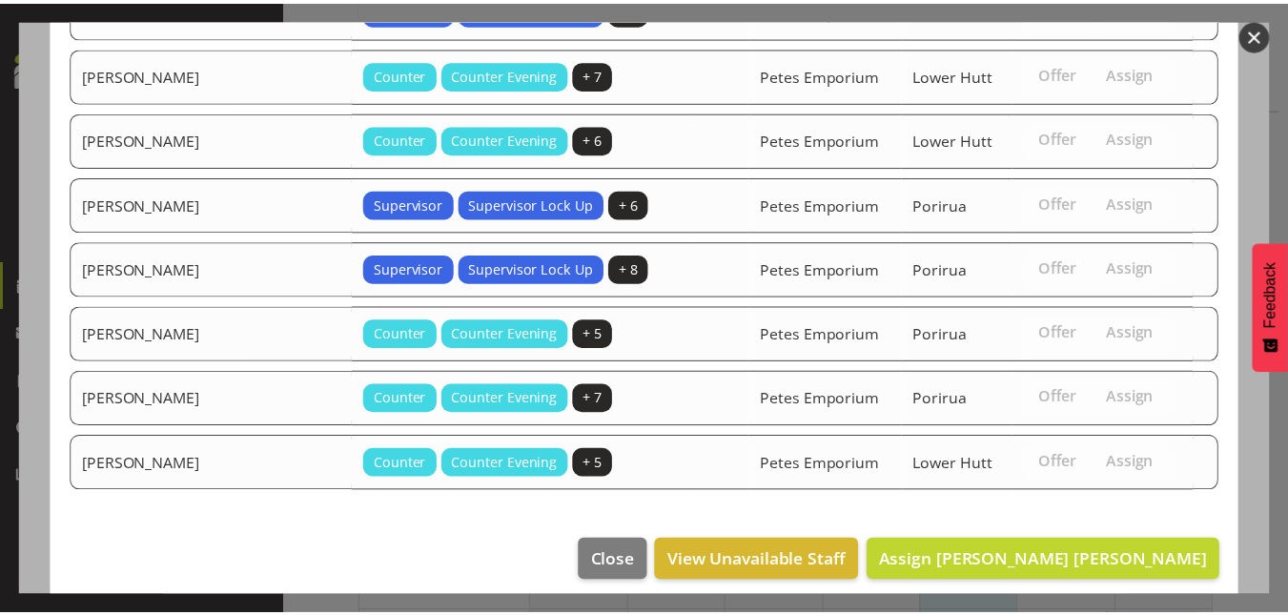
scroll to position [765, 0]
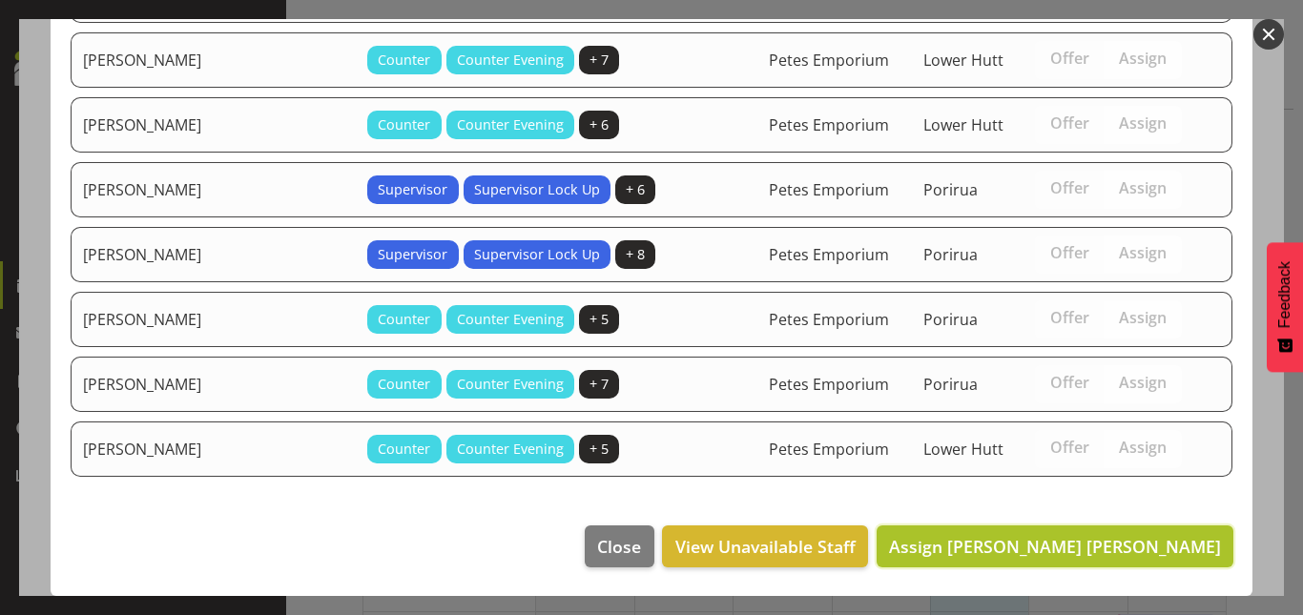
click at [1121, 541] on span "Assign Beena Beena" at bounding box center [1055, 546] width 332 height 23
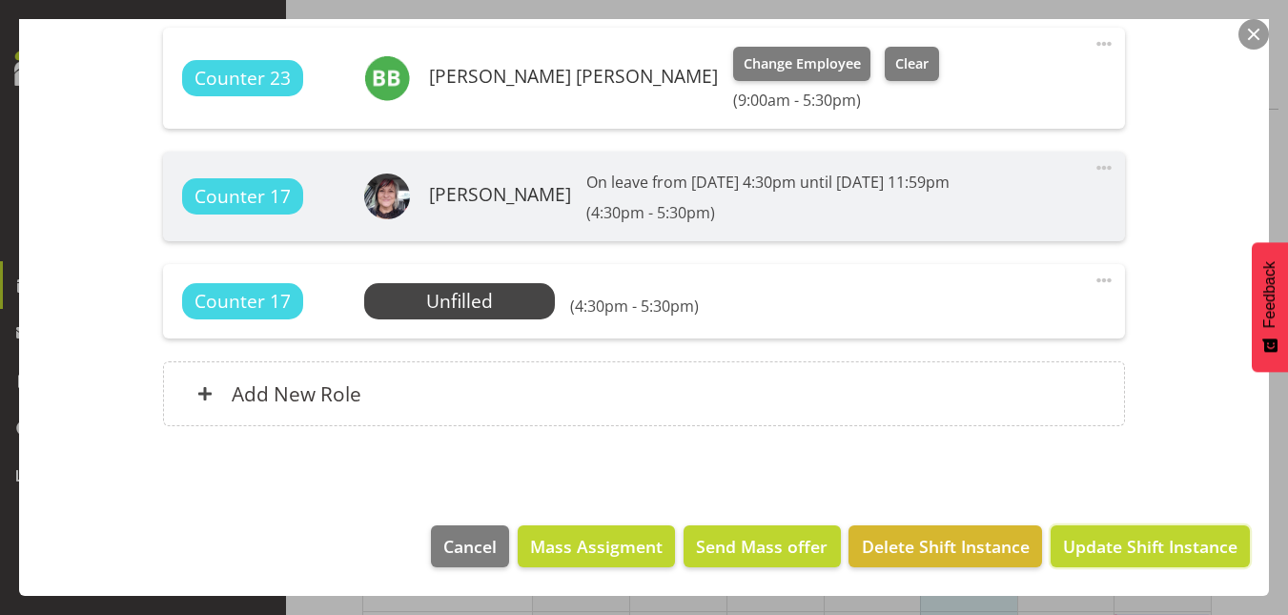
click at [1121, 541] on span "Update Shift Instance" at bounding box center [1150, 546] width 174 height 25
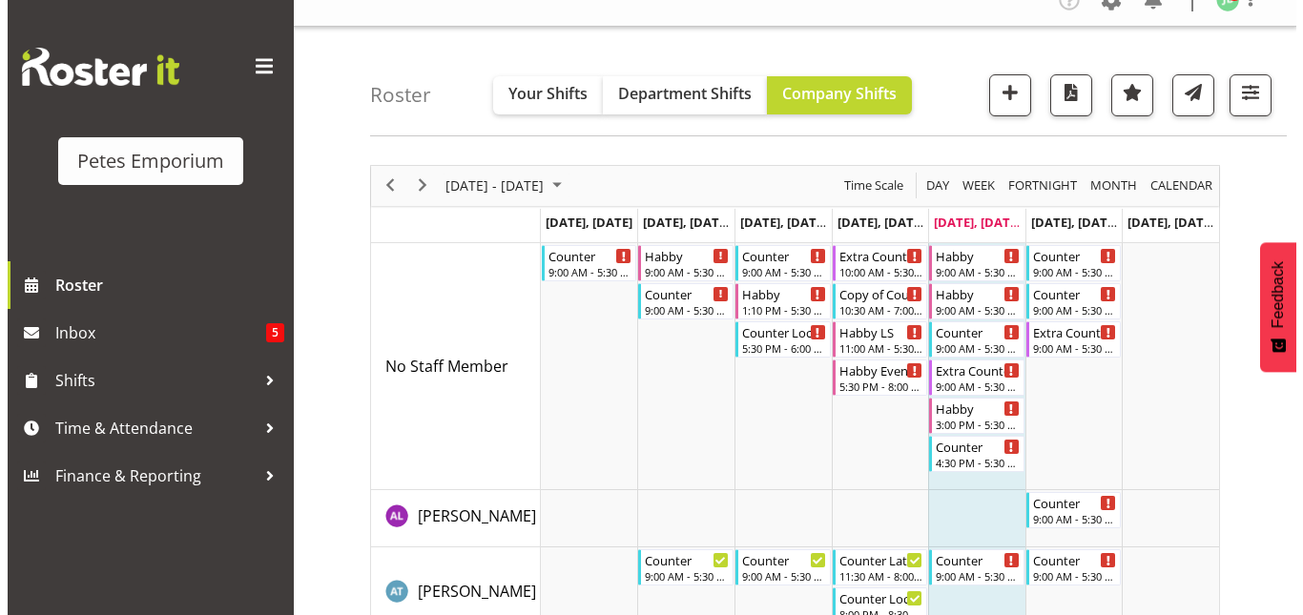
scroll to position [21, 0]
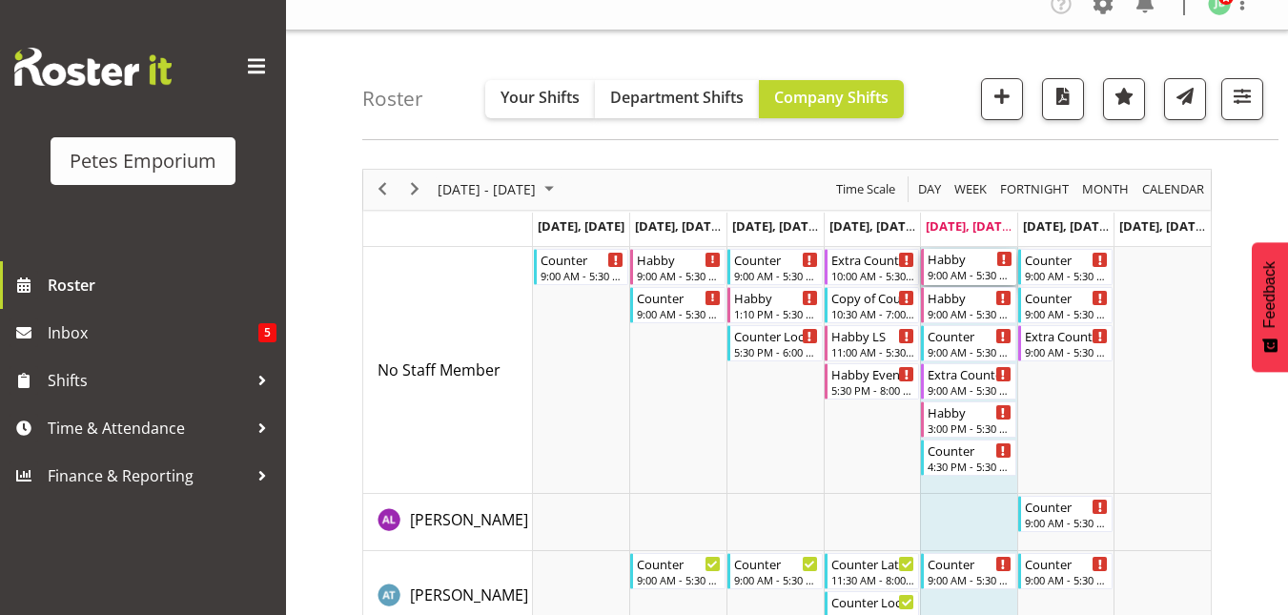
click at [971, 266] on div "Habby" at bounding box center [970, 258] width 85 height 19
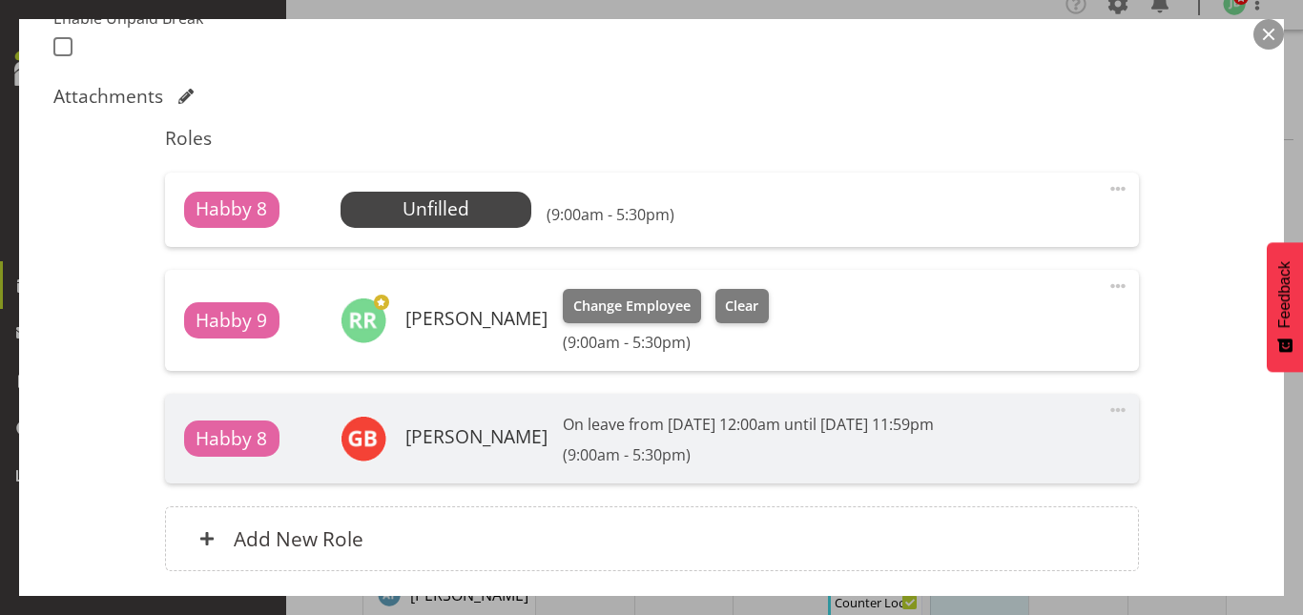
scroll to position [569, 0]
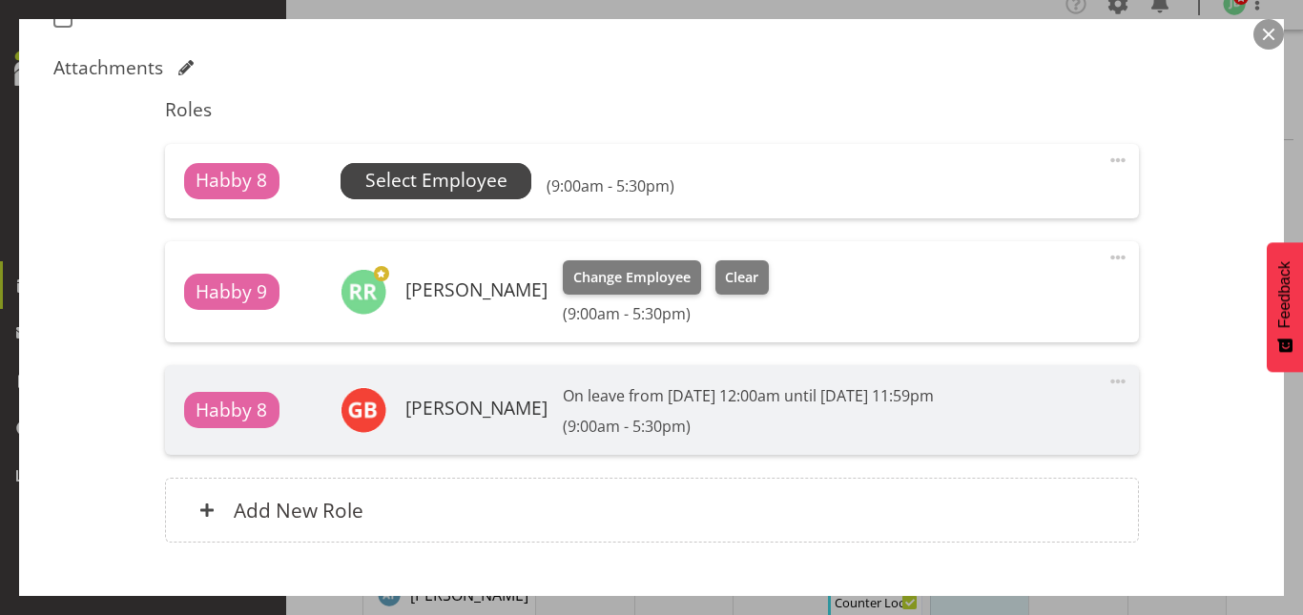
click at [480, 183] on span "Select Employee" at bounding box center [436, 181] width 142 height 28
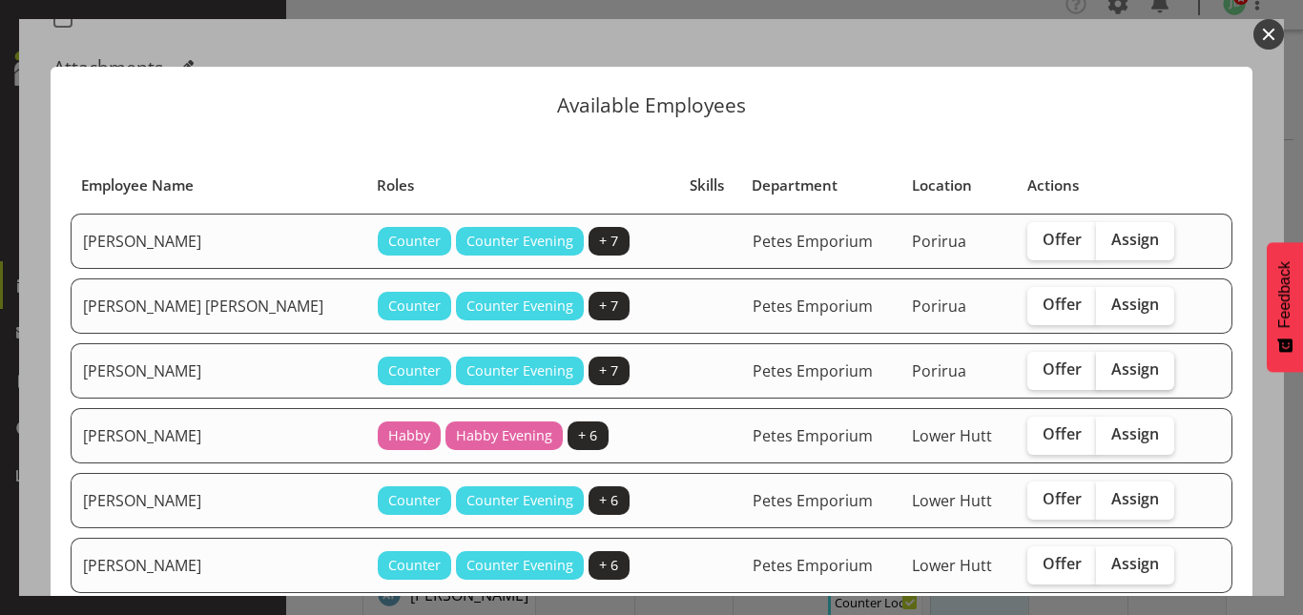
click at [1111, 368] on span "Assign" at bounding box center [1135, 368] width 48 height 19
click at [1096, 368] on input "Assign" at bounding box center [1102, 369] width 12 height 12
checkbox input "true"
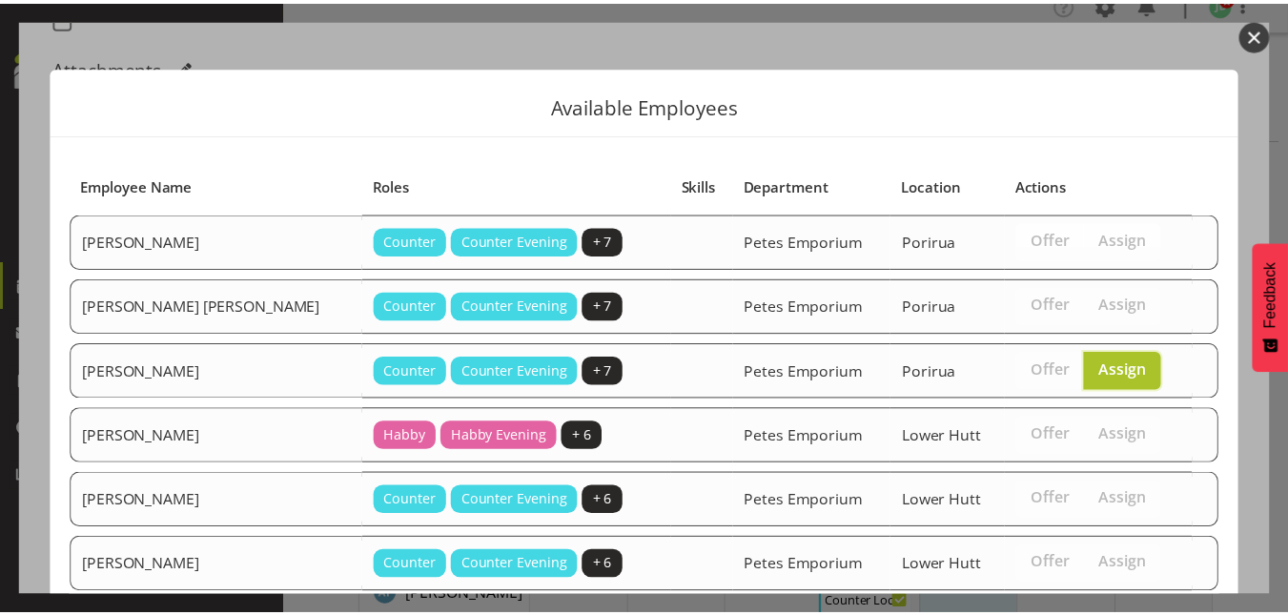
scroll to position [570, 0]
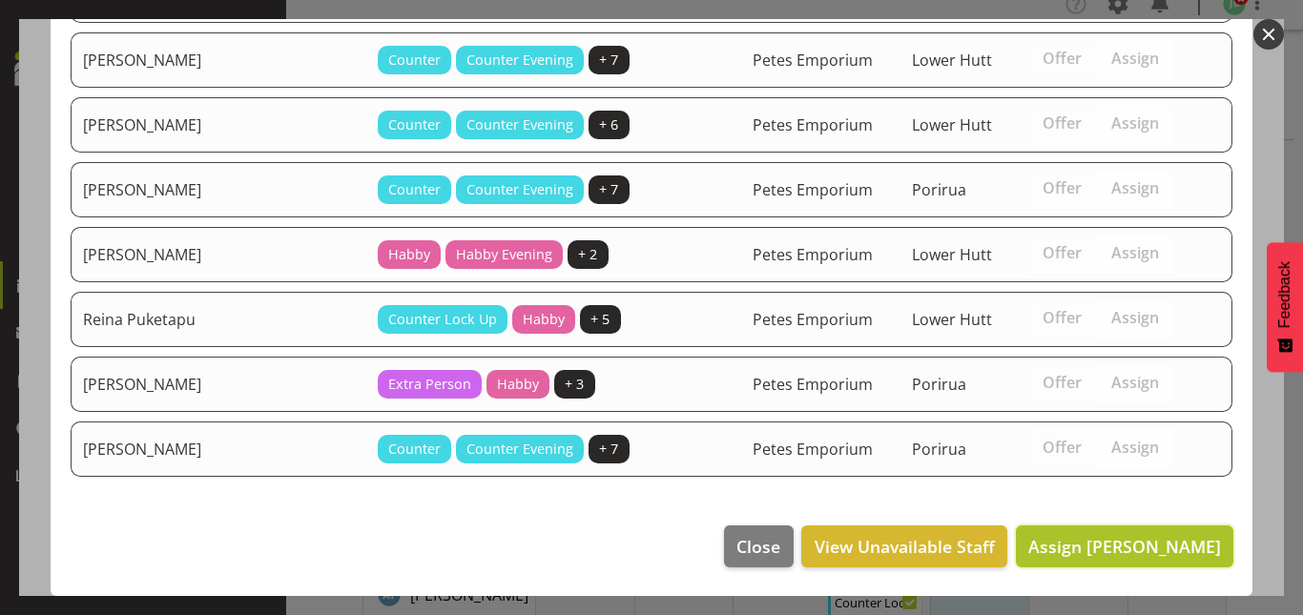
click at [1101, 549] on span "Assign Christine Neville" at bounding box center [1124, 546] width 193 height 23
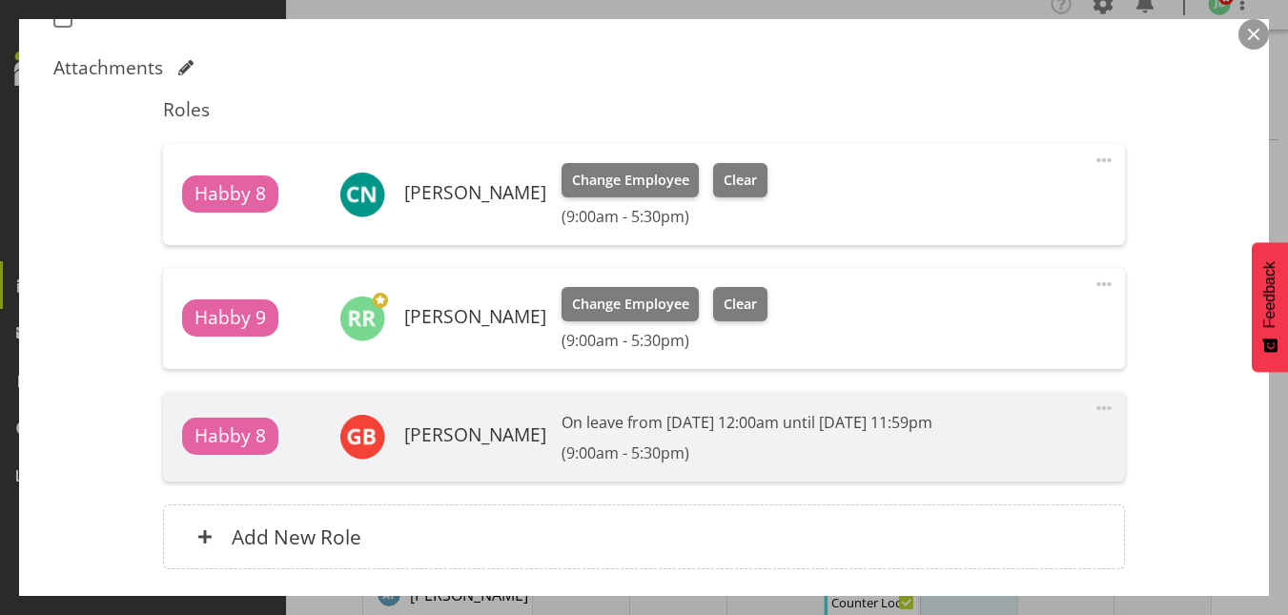
scroll to position [712, 0]
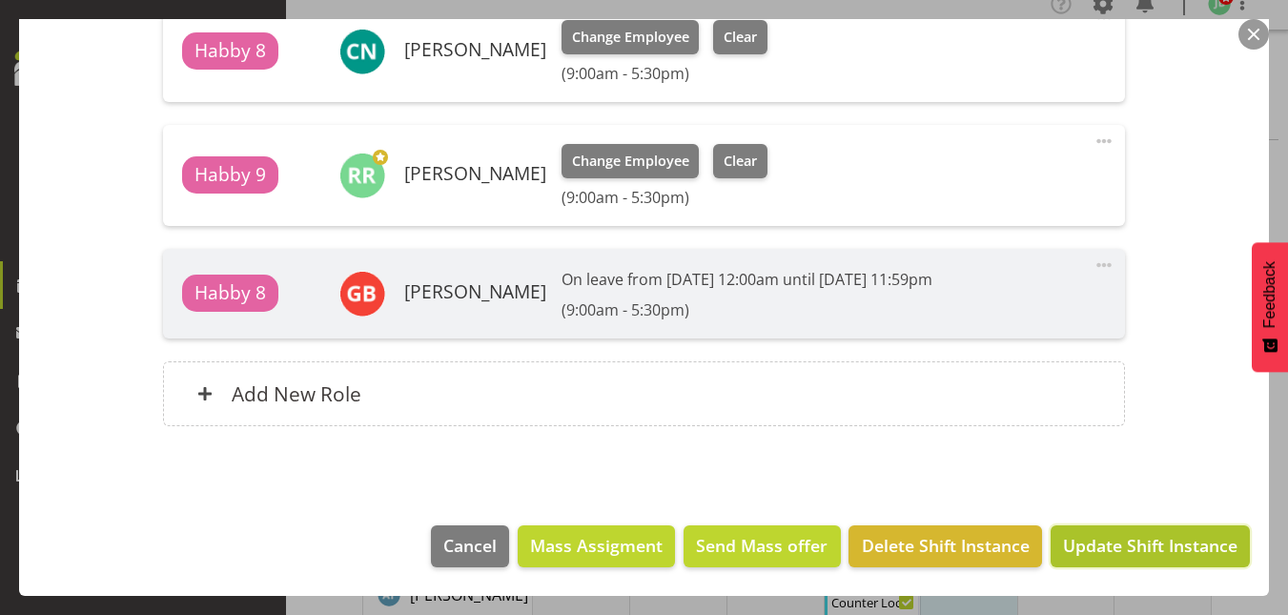
click at [1134, 542] on span "Update Shift Instance" at bounding box center [1150, 545] width 174 height 25
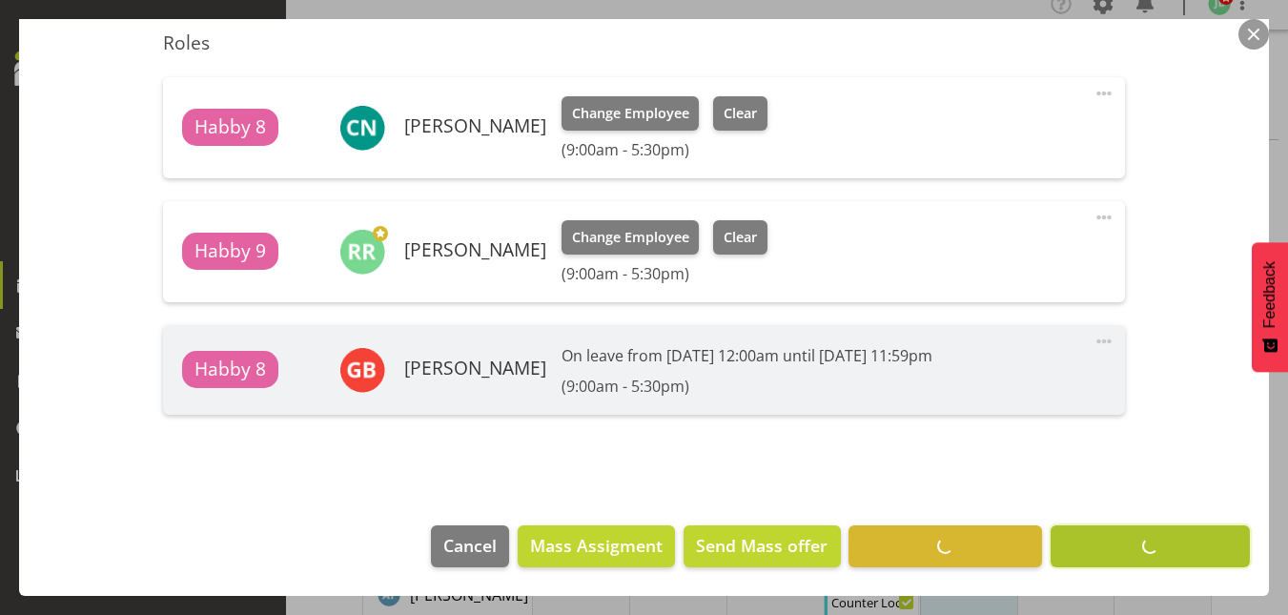
scroll to position [636, 0]
